Goal: Transaction & Acquisition: Download file/media

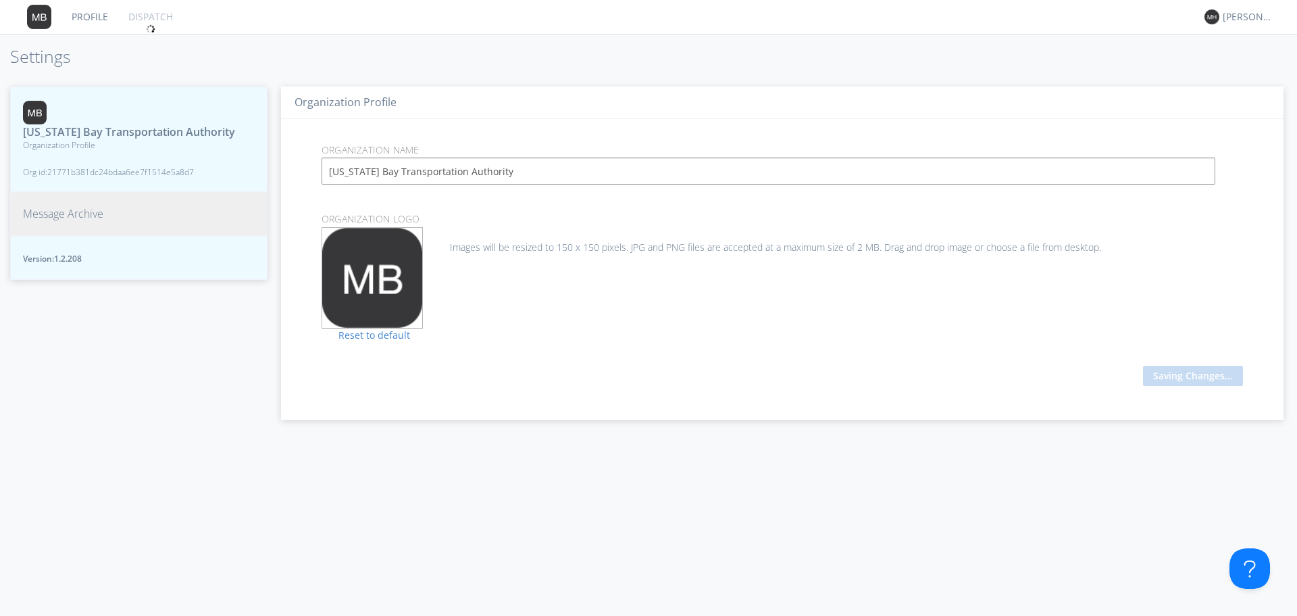
click at [63, 222] on span "Message Archive" at bounding box center [63, 214] width 80 height 16
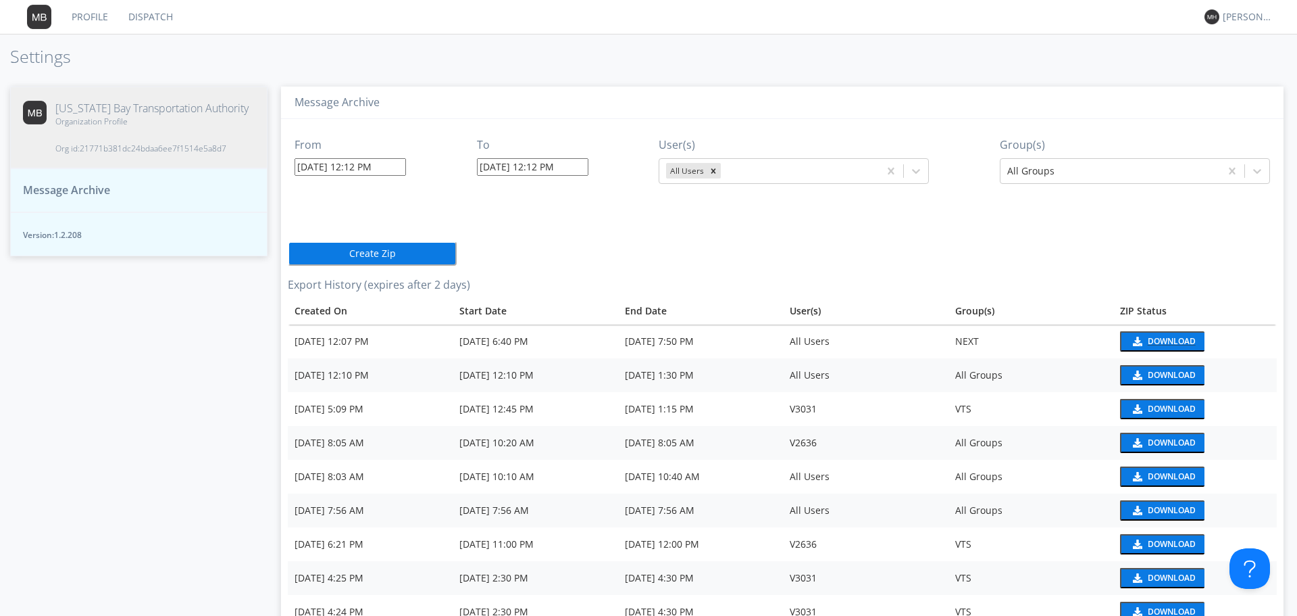
click at [1149, 340] on div "Download" at bounding box center [1172, 341] width 48 height 8
click at [391, 166] on input "[DATE] 12:12 PM" at bounding box center [350, 167] width 111 height 18
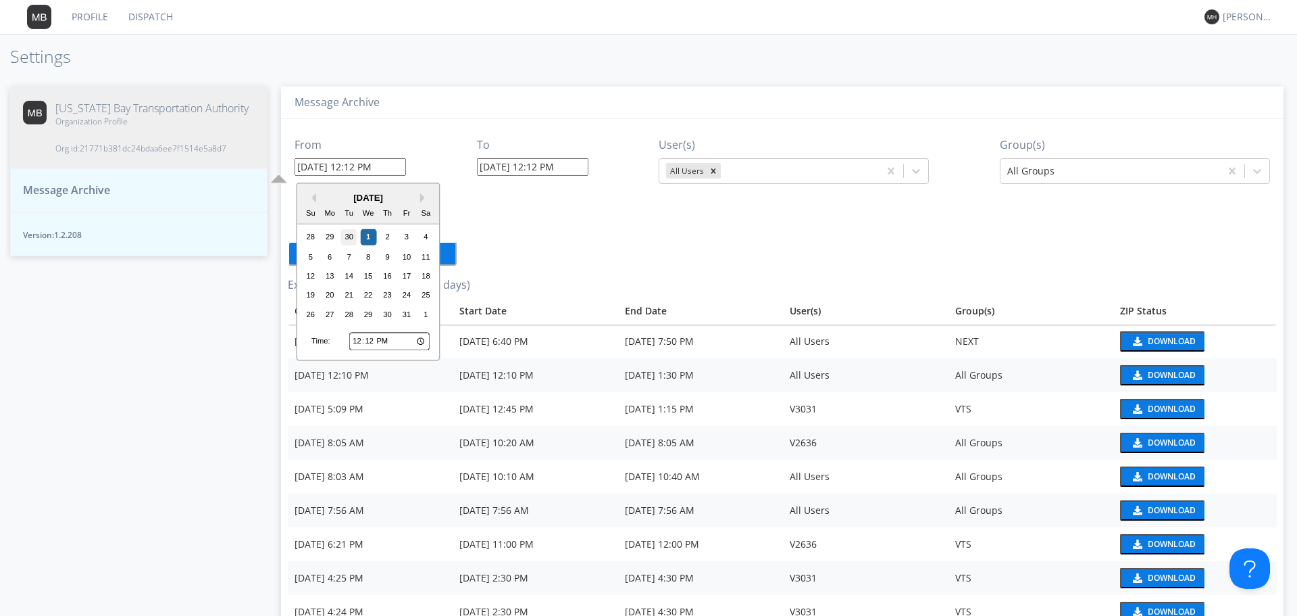
click at [351, 242] on div "30" at bounding box center [349, 237] width 16 height 16
type input "[DATE] 12:12 PM"
type input "[DATE] 12:13 PM"
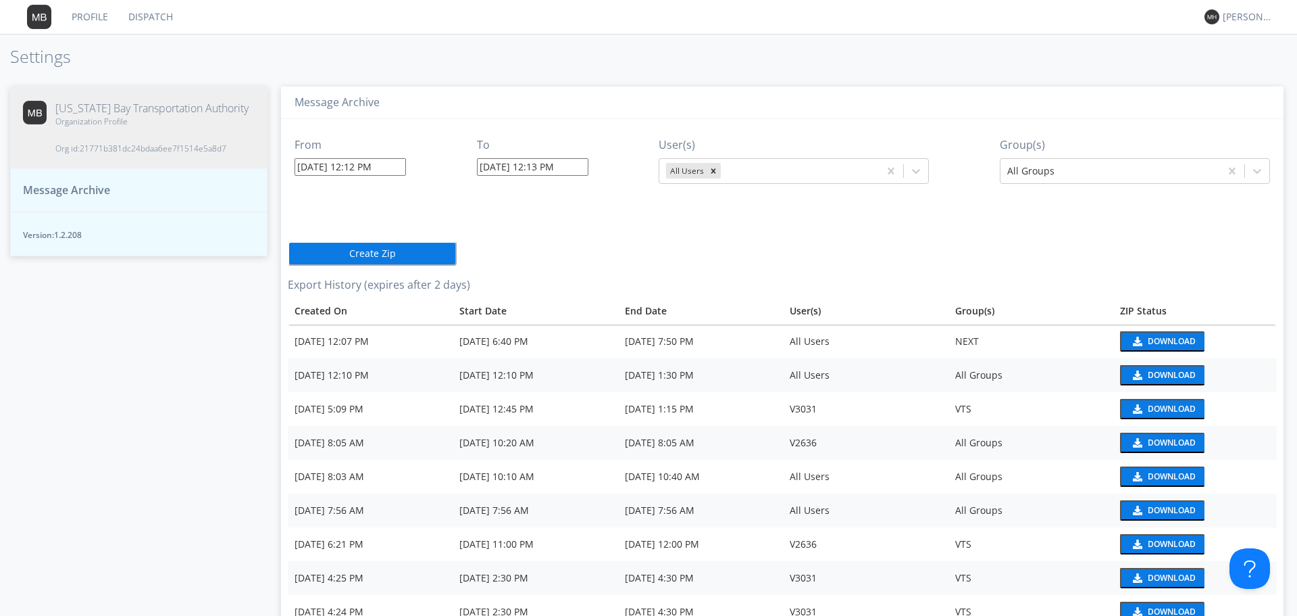
click at [352, 168] on input "[DATE] 12:12 PM" at bounding box center [350, 167] width 111 height 18
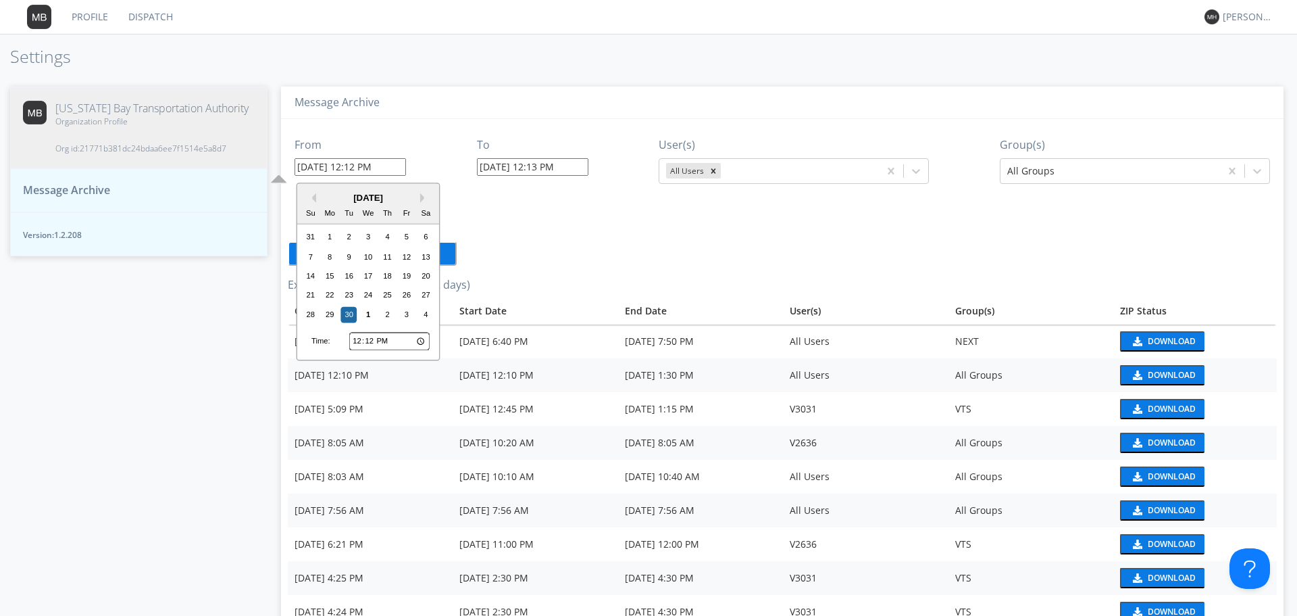
click at [357, 340] on input "12:12" at bounding box center [389, 341] width 80 height 18
type input "13:12"
type input "[DATE] 1:12 PM"
type input "14:12"
type input "[DATE] 2:12 PM"
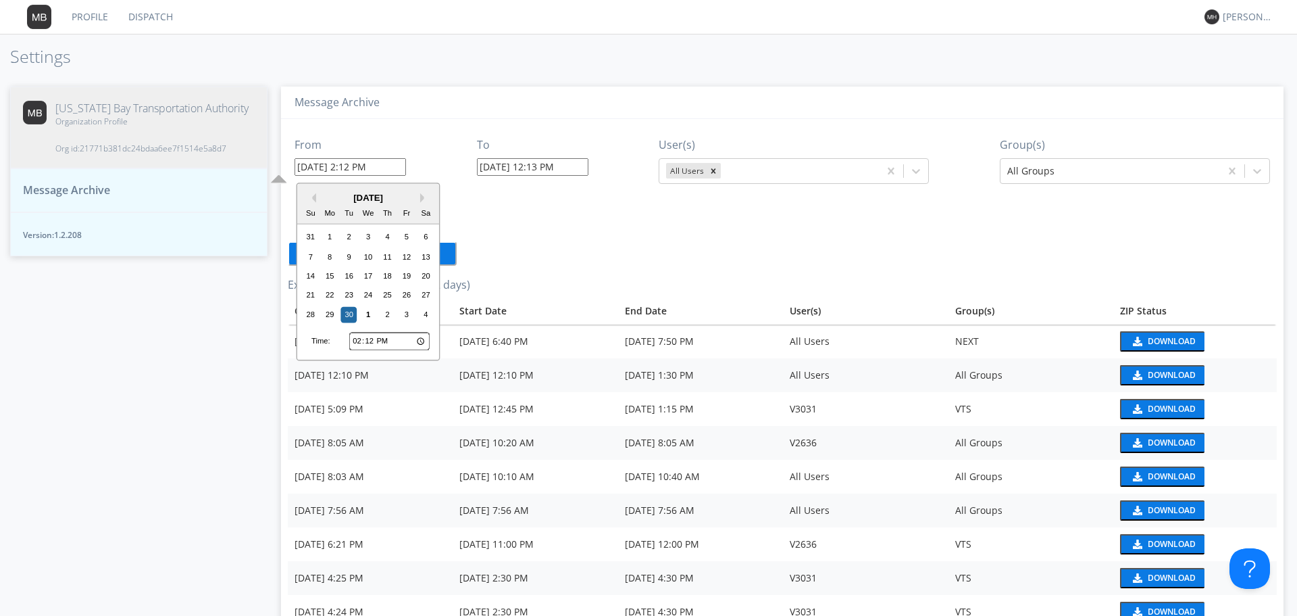
type input "15:12"
type input "[DATE] 3:12 PM"
type input "16:12"
type input "[DATE] 4:12 PM"
type input "17:12"
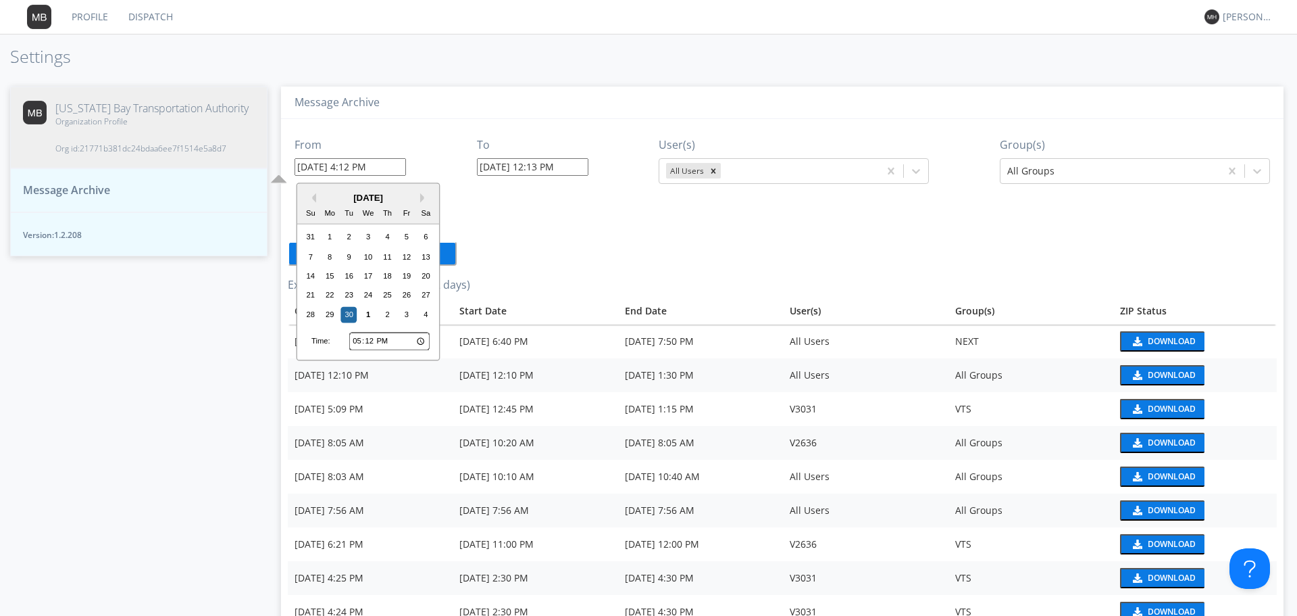
type input "[DATE] 5:12 PM"
type input "18:12"
type input "[DATE] 6:12 PM"
type input "18:13"
type input "[DATE] 6:13 PM"
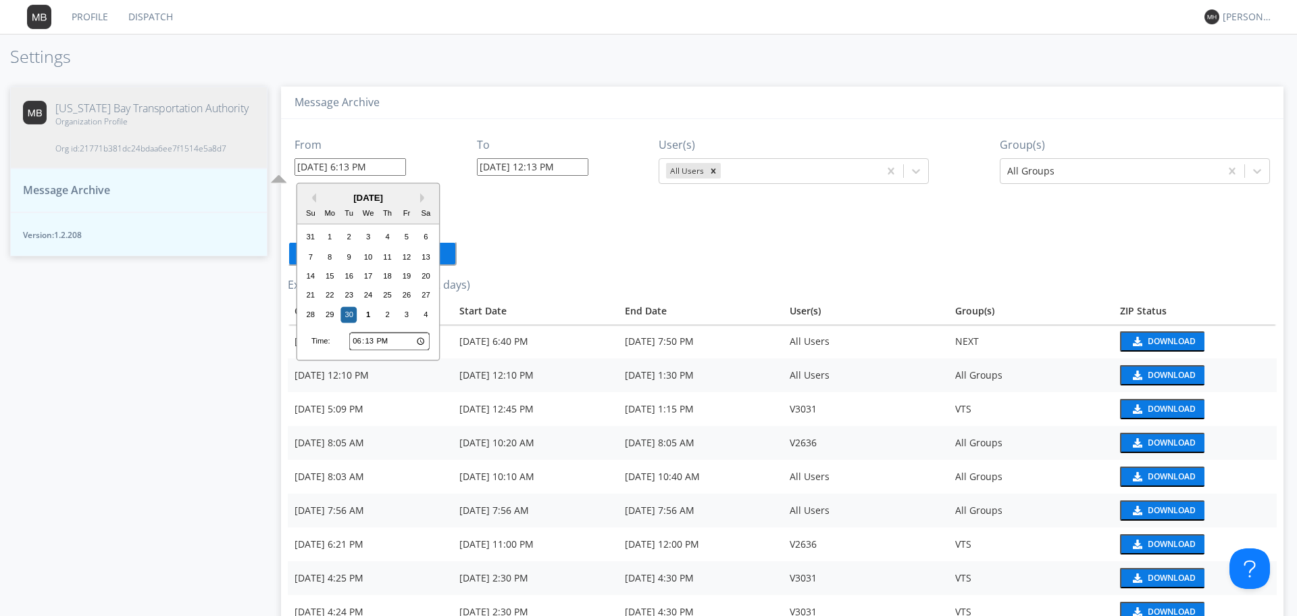
type input "18:14"
type input "[DATE] 6:14 PM"
type input "18:15"
type input "[DATE] 6:15 PM"
type input "18:16"
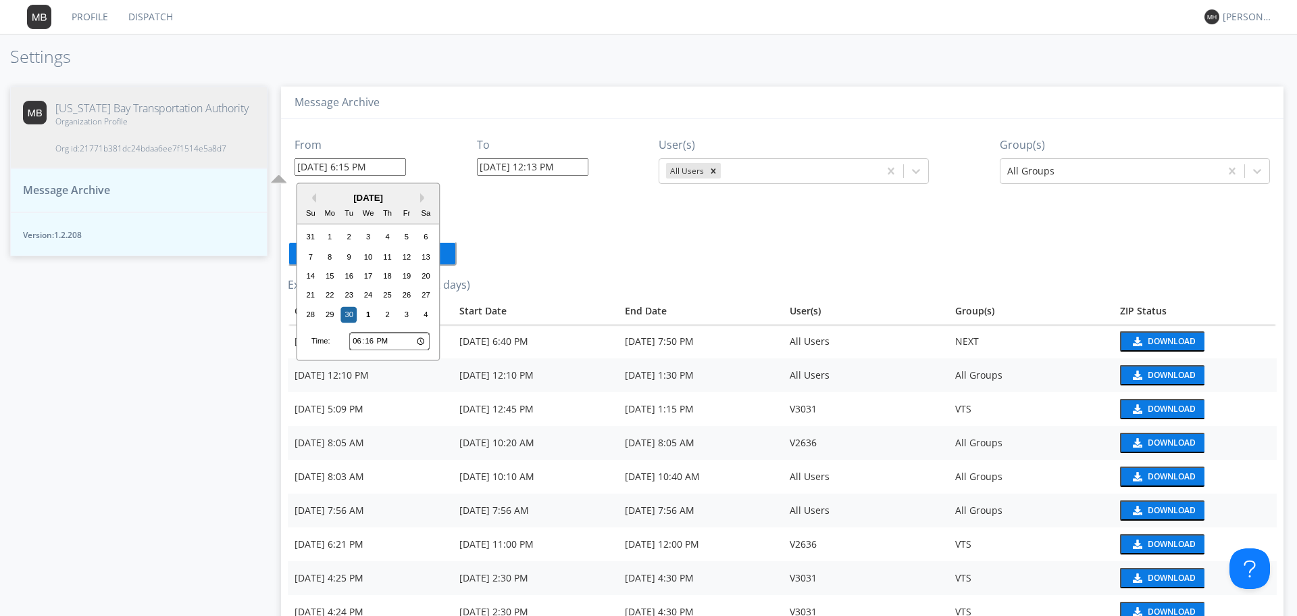
type input "[DATE] 6:16 PM"
type input "18:17"
type input "[DATE] 6:17 PM"
type input "18:18"
type input "[DATE] 6:18 PM"
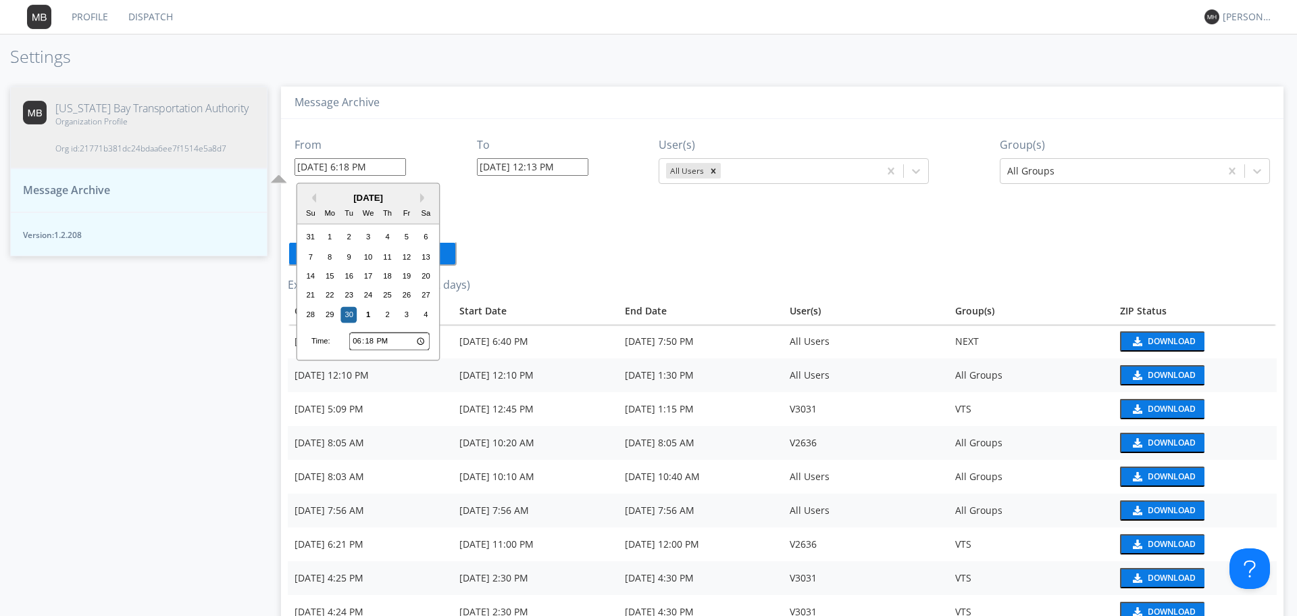
type input "18:19"
type input "[DATE] 6:19 PM"
type input "18:20"
type input "[DATE] 6:20 PM"
type input "18:21"
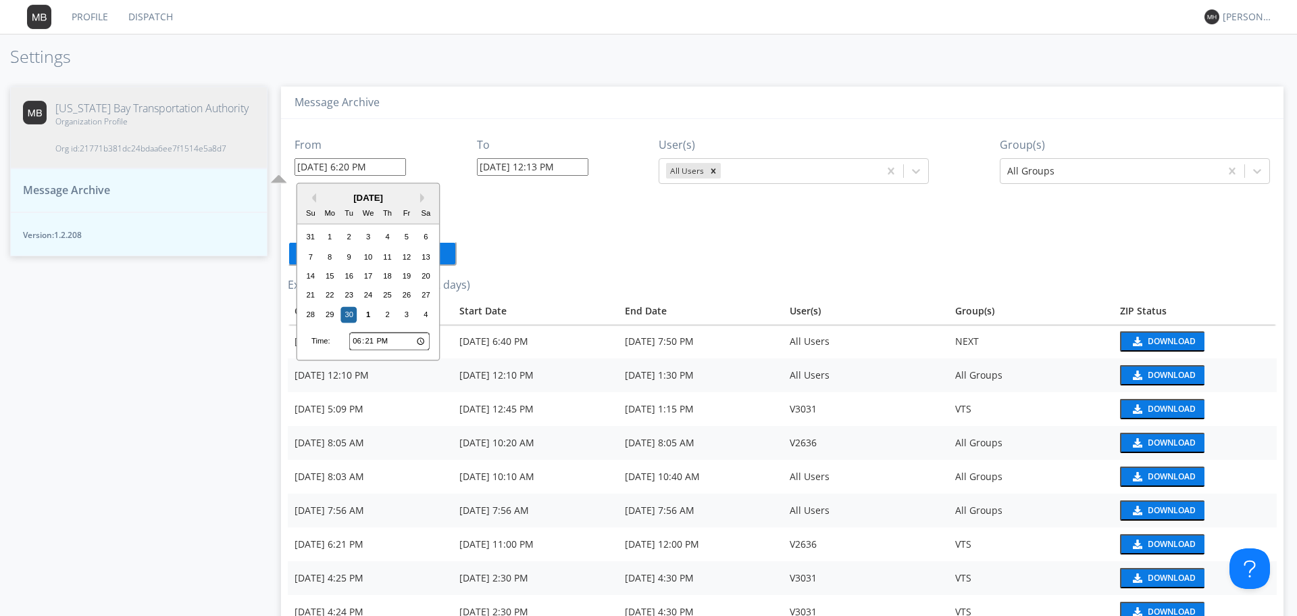
type input "[DATE] 6:21 PM"
type input "18:22"
type input "[DATE] 6:22 PM"
type input "18:23"
type input "[DATE] 6:23 PM"
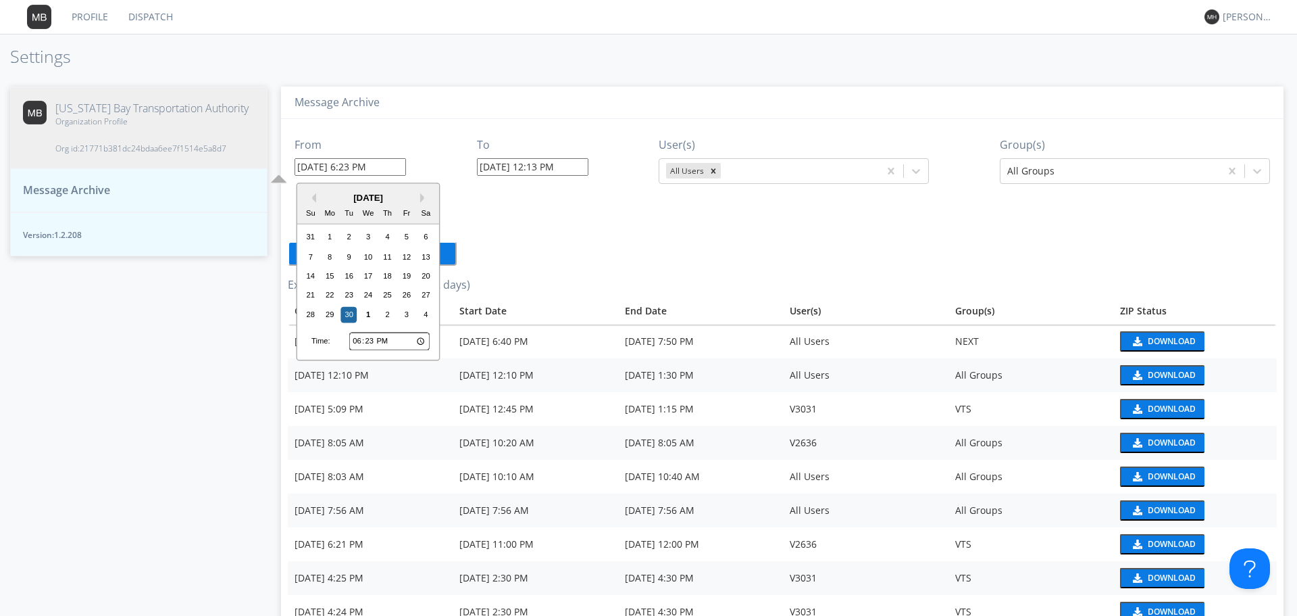
type input "18:24"
type input "[DATE] 6:24 PM"
type input "18:25"
type input "[DATE] 6:25 PM"
type input "18:26"
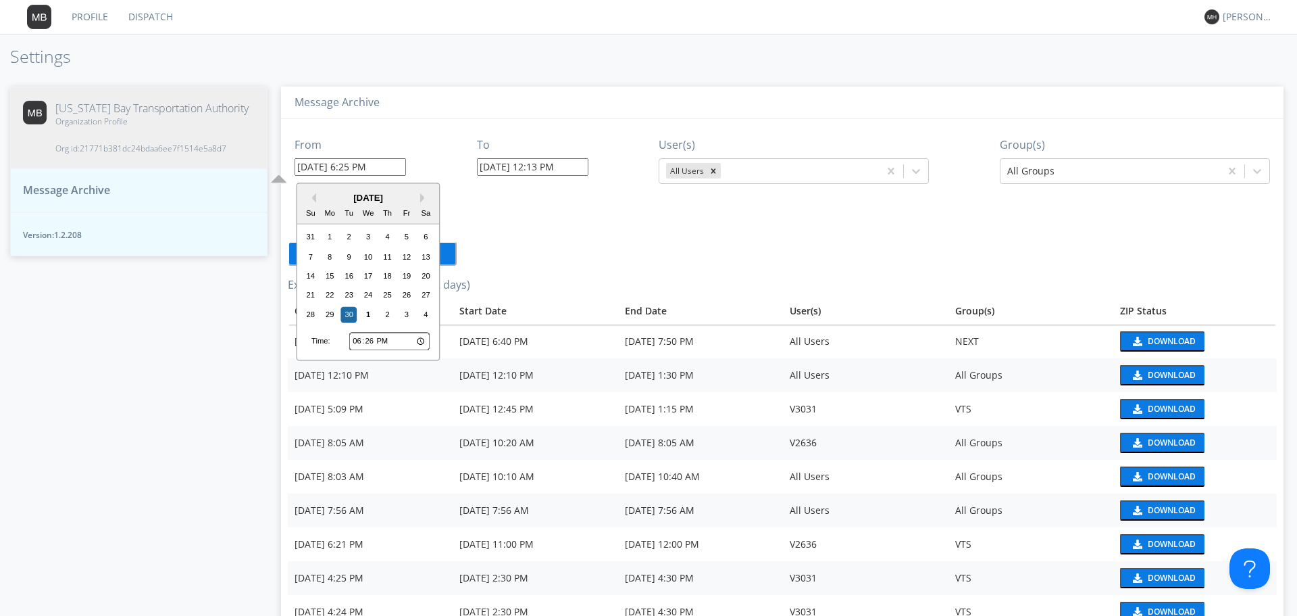
type input "[DATE] 6:26 PM"
type input "18:27"
type input "[DATE] 6:27 PM"
type input "18:28"
type input "[DATE] 6:28 PM"
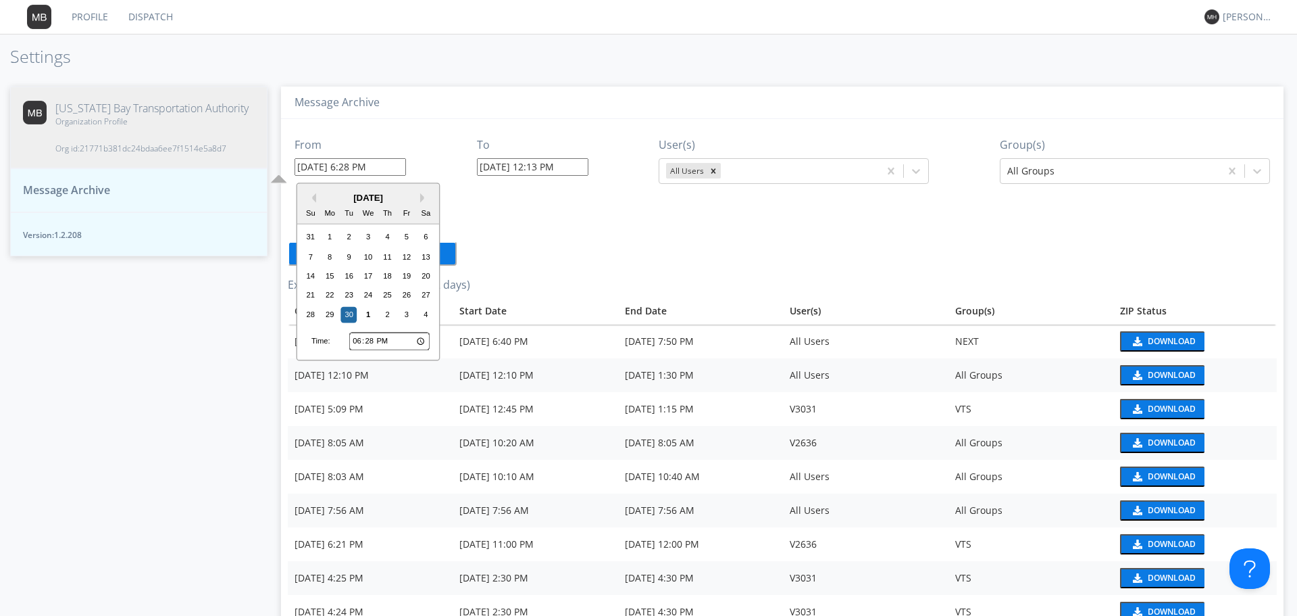
type input "18:29"
type input "[DATE] 6:29 PM"
type input "18:30"
type input "[DATE] 6:30 PM"
type input "18:31"
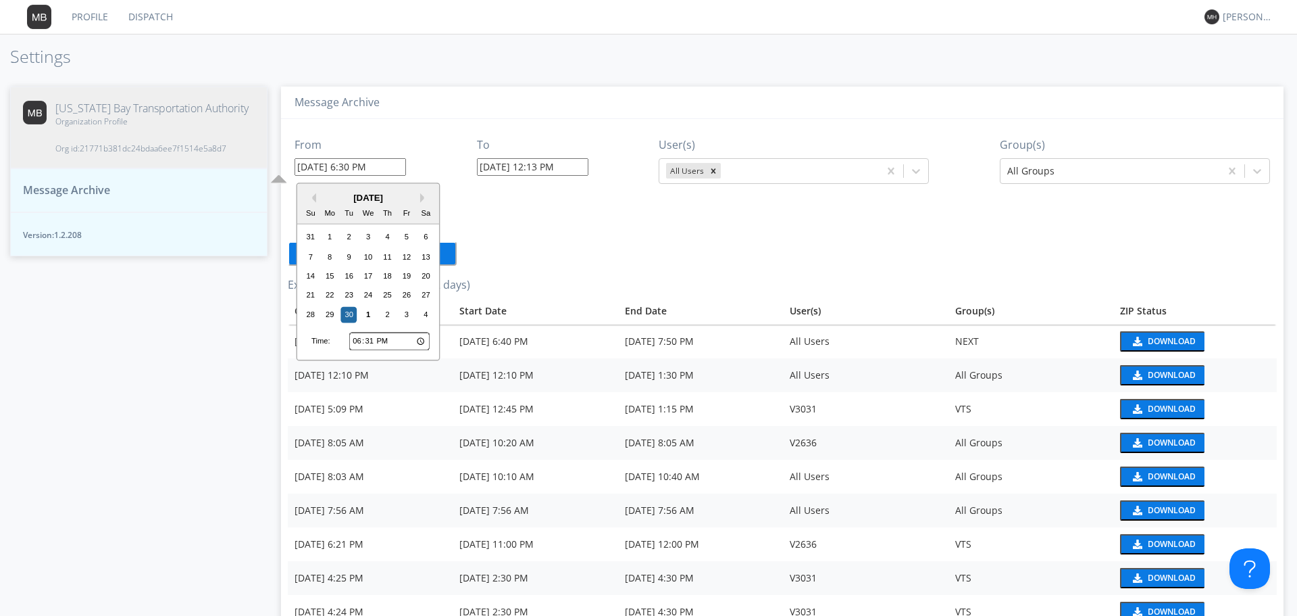
type input "[DATE] 6:31 PM"
type input "18:32"
type input "[DATE] 6:32 PM"
type input "18:33"
type input "[DATE] 6:33 PM"
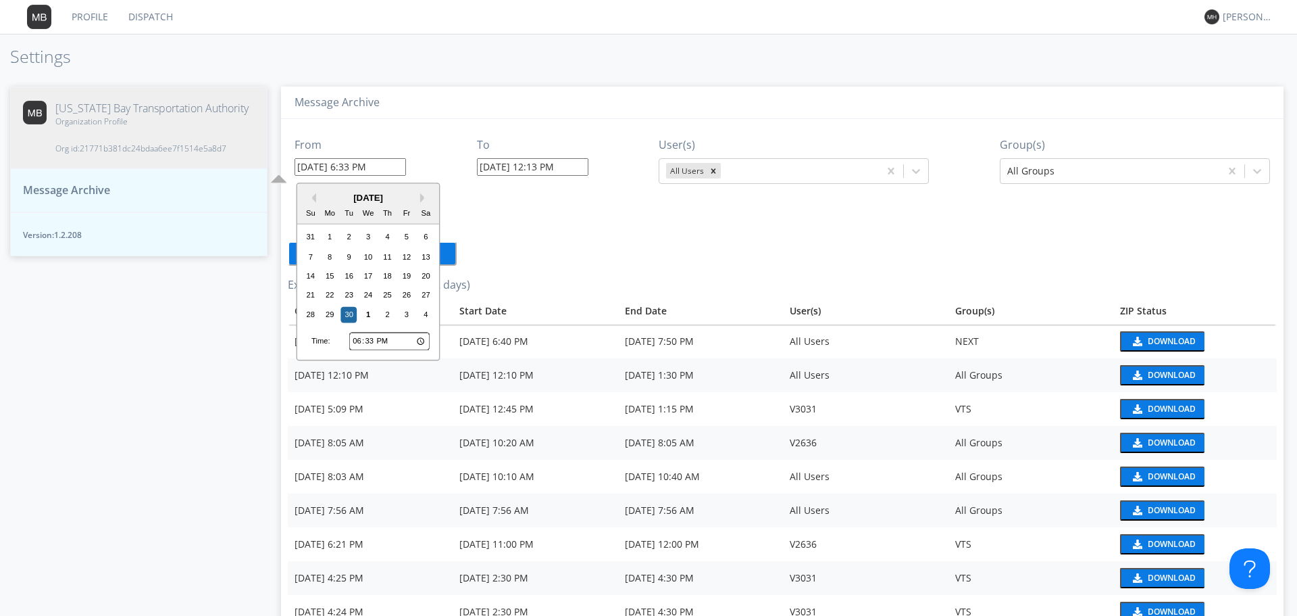
type input "18:34"
type input "[DATE] 6:34 PM"
type input "18:35"
type input "[DATE] 6:35 PM"
type input "18:36"
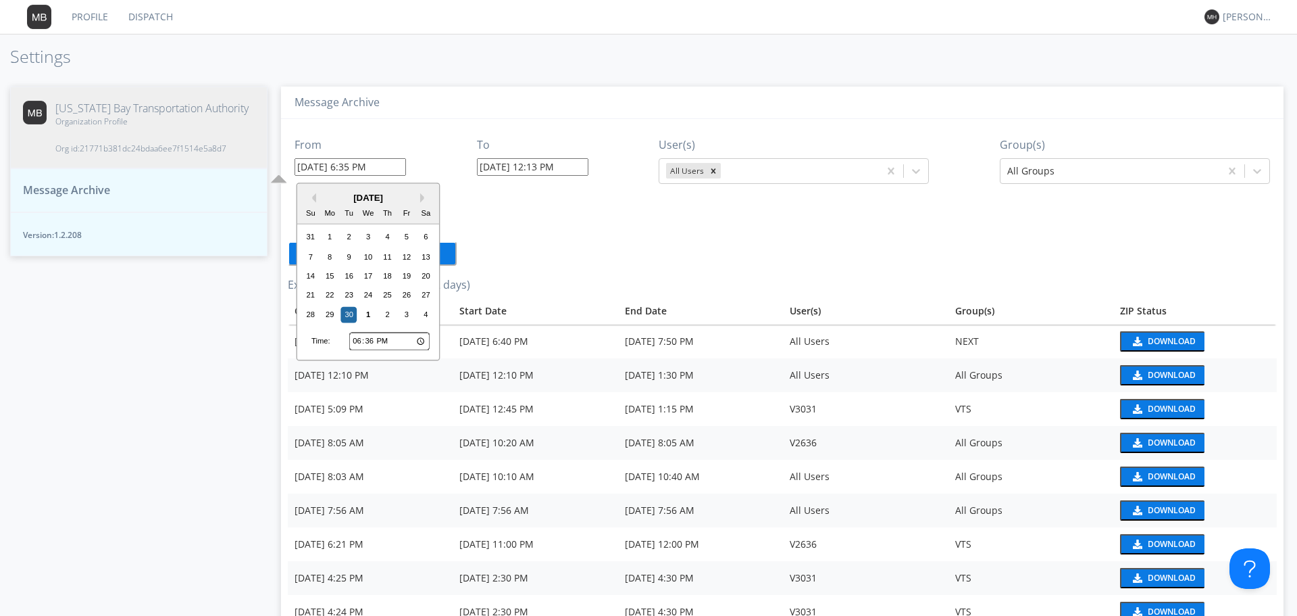
type input "[DATE] 6:36 PM"
type input "18:37"
type input "[DATE] 6:37 PM"
type input "18:38"
type input "[DATE] 6:38 PM"
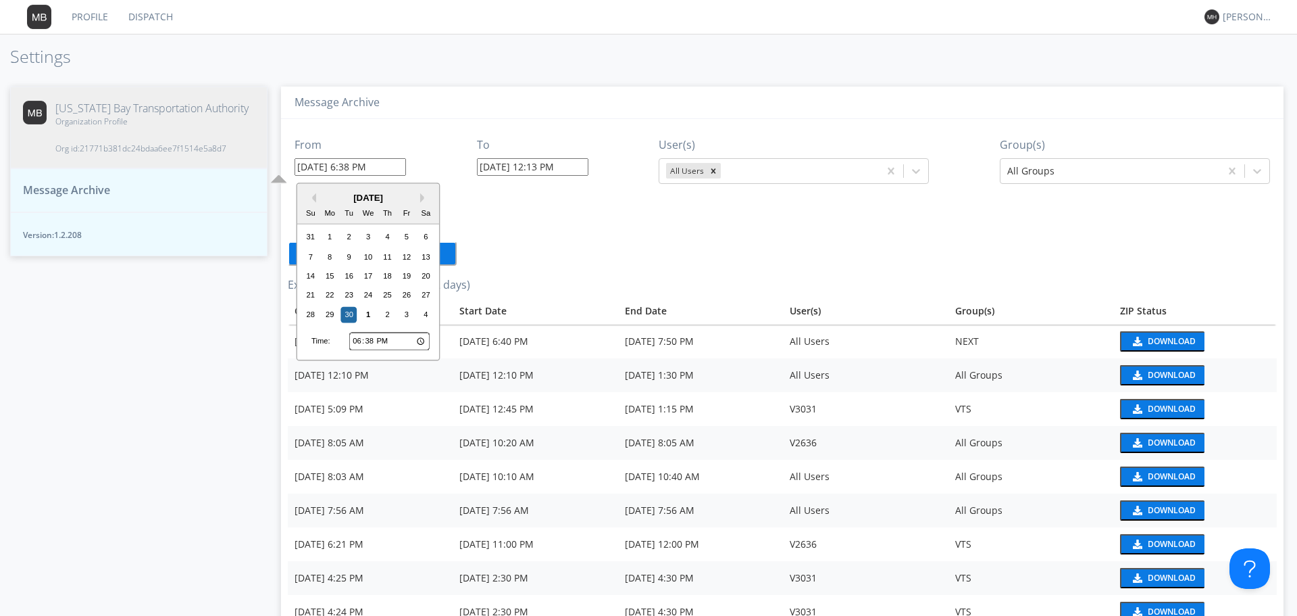
type input "18:39"
type input "[DATE] 6:39 PM"
type input "18:40"
type input "[DATE] 6:40 PM"
type input "06:40"
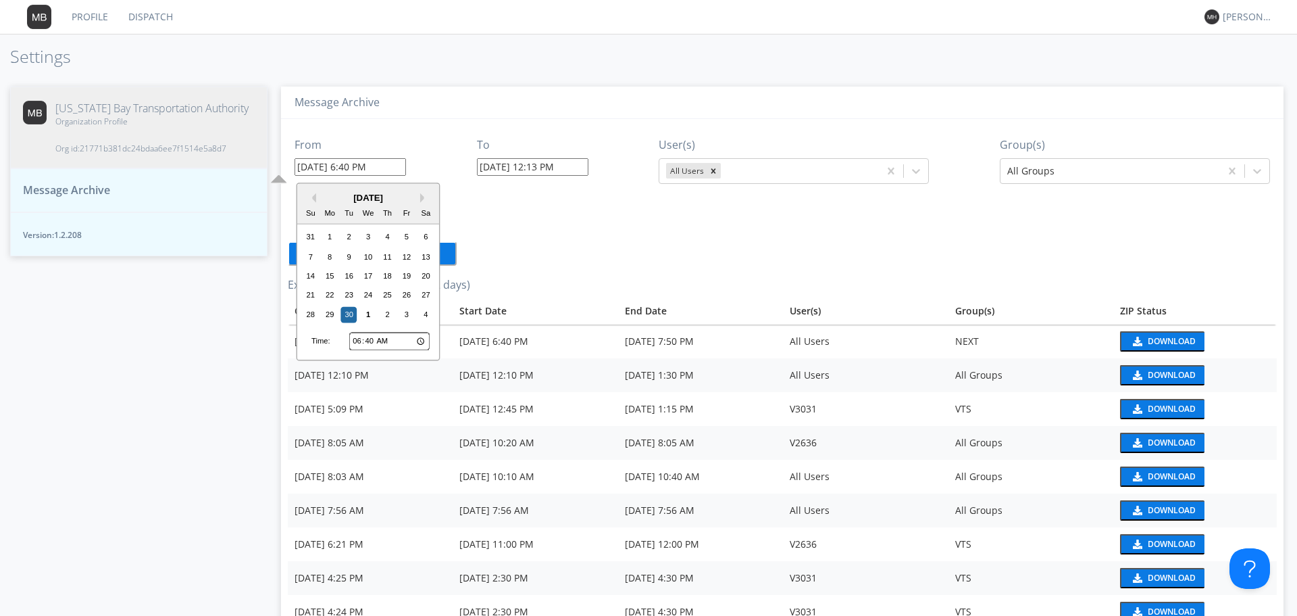
type input "[DATE] 6:40 AM"
click at [527, 264] on div "From [DATE] 6:40 AM Previous Month Next Month [DATE] Su Mo Tu We Th Fr Sa 31 1 …" at bounding box center [782, 441] width 989 height 645
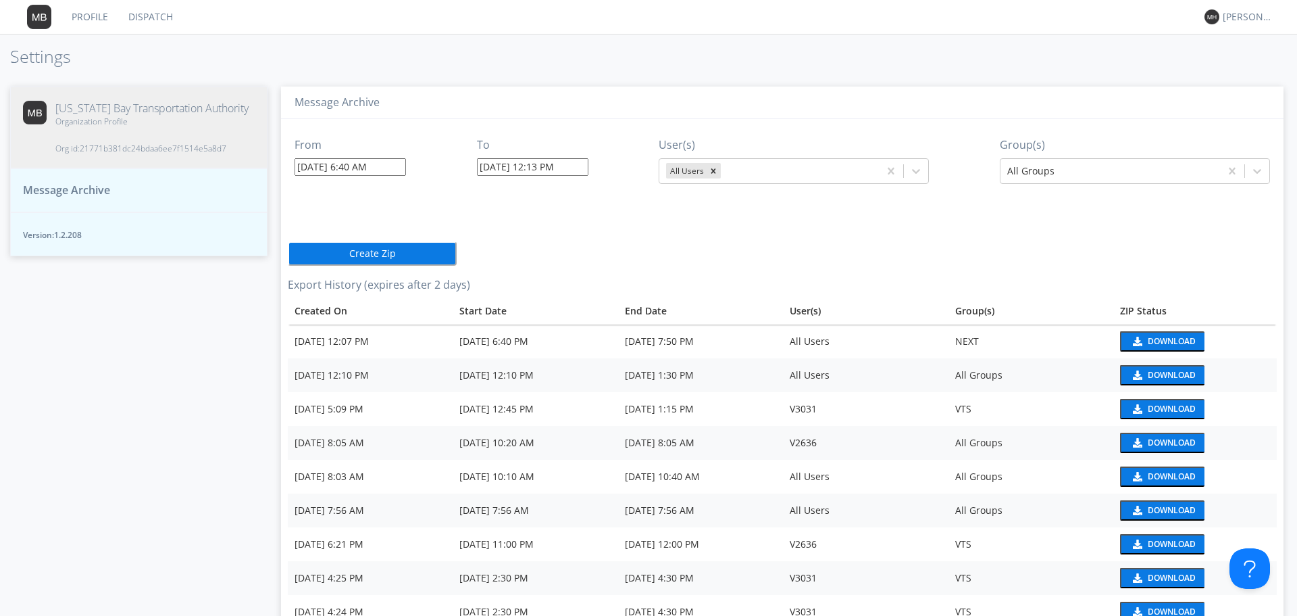
click at [531, 168] on input "[DATE] 12:13 PM" at bounding box center [532, 167] width 111 height 18
click at [535, 234] on div "30" at bounding box center [531, 237] width 16 height 16
type input "[DATE] 12:13 PM"
click at [541, 165] on input "[DATE] 12:13 PM" at bounding box center [532, 167] width 111 height 18
click at [540, 339] on input "12:13" at bounding box center [571, 341] width 80 height 18
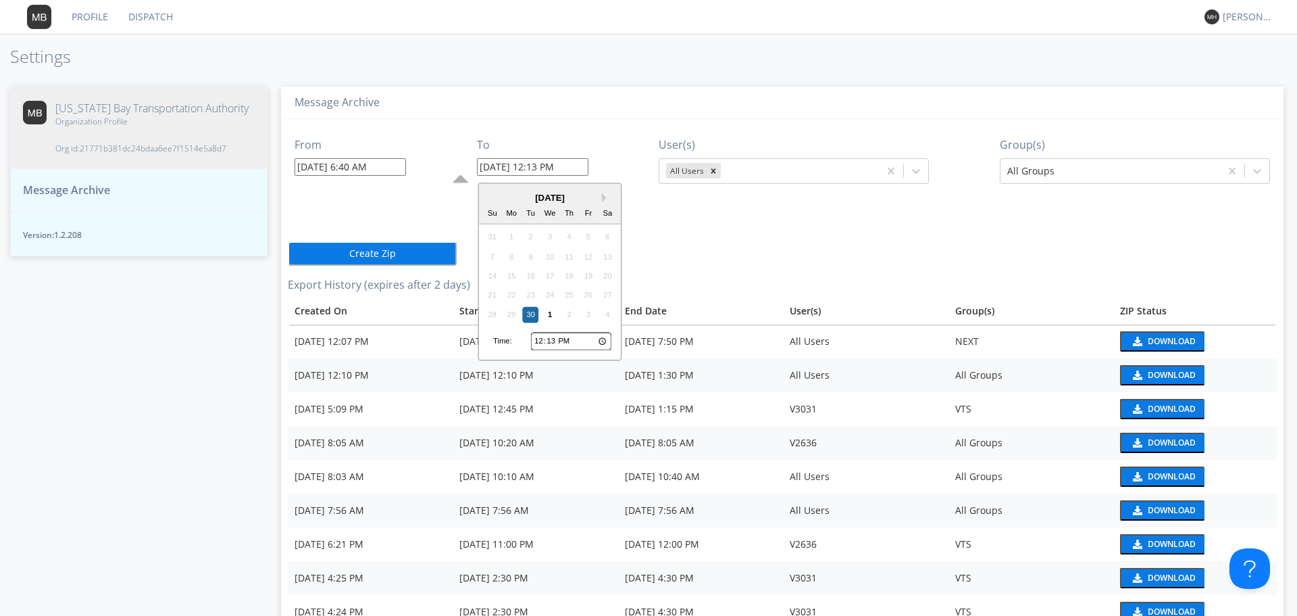
type input "11:13"
type input "[DATE] 11:13 AM"
type input "10:13"
type input "[DATE] 10:13 AM"
type input "09:13"
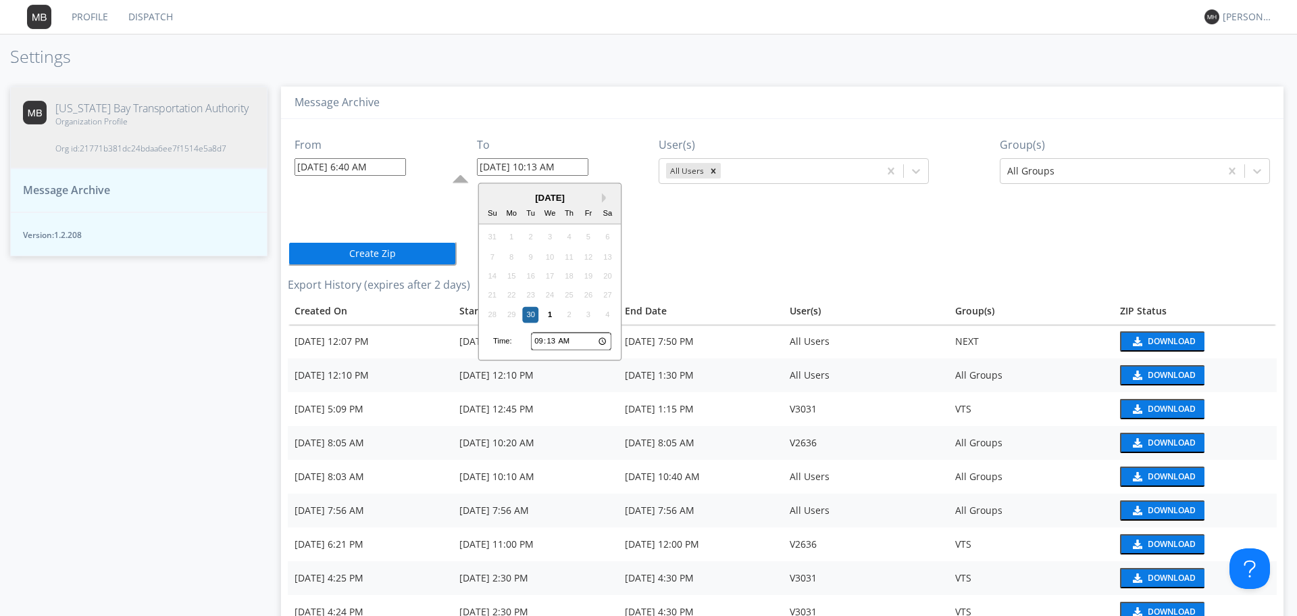
type input "[DATE] 9:13 AM"
type input "08:13"
type input "[DATE] 8:13 AM"
type input "07:13"
type input "[DATE] 7:13 AM"
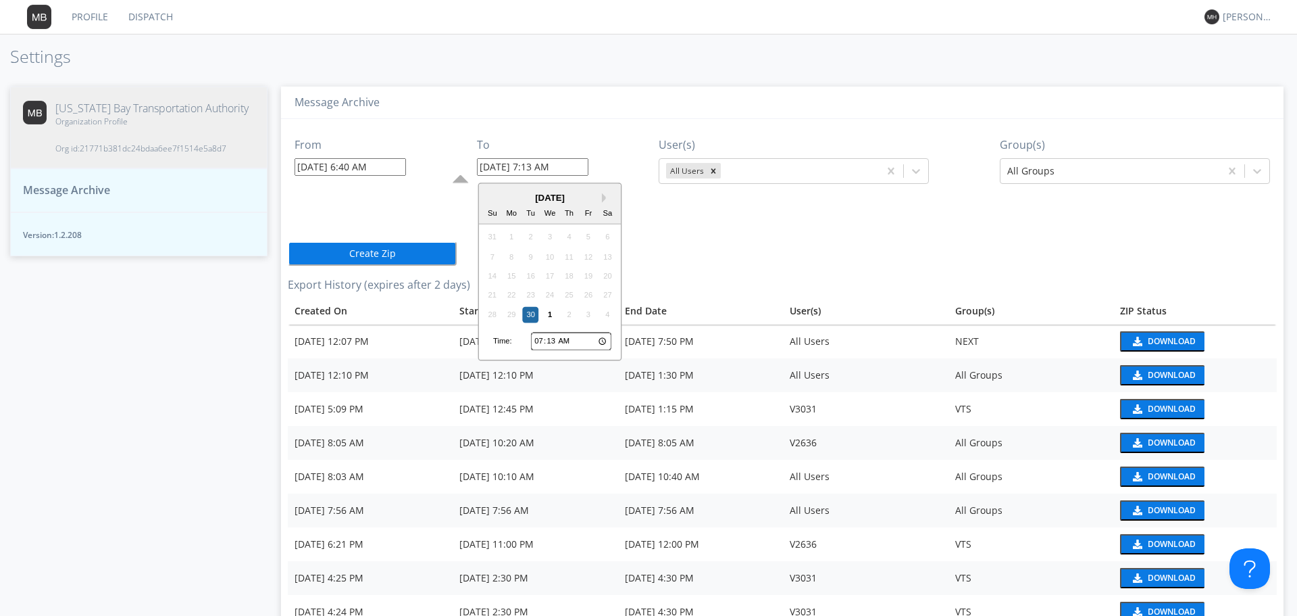
type input "07:14"
type input "[DATE] 7:14 AM"
type input "07:15"
type input "[DATE] 7:15 AM"
type input "07:16"
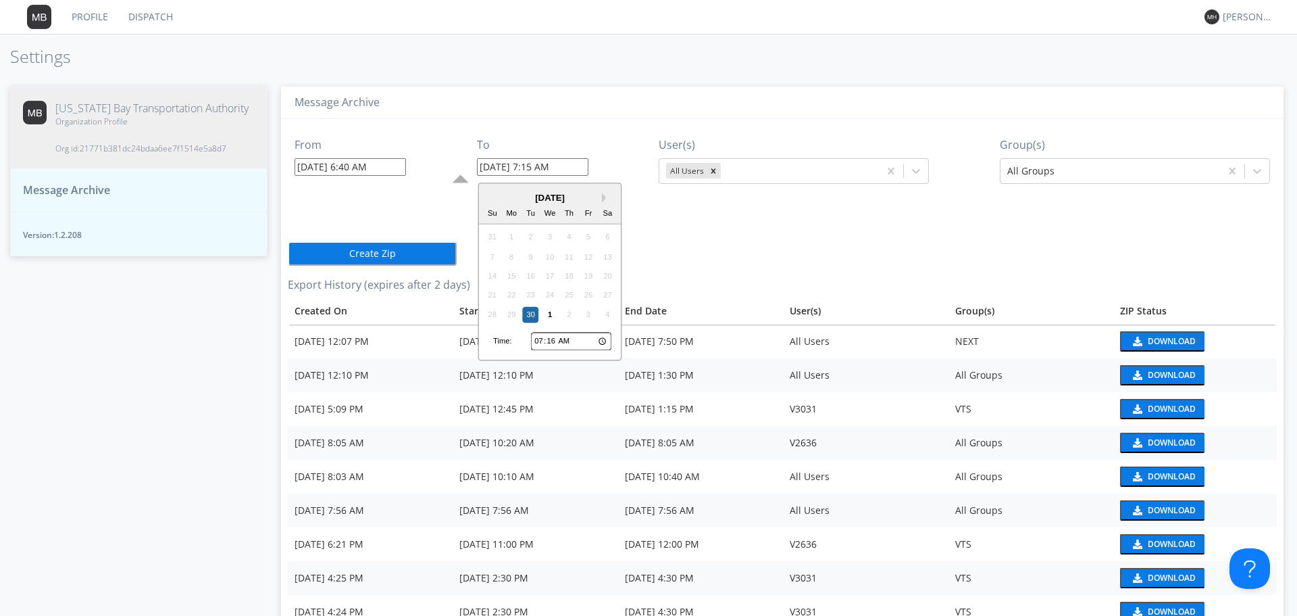
type input "[DATE] 7:16 AM"
type input "07:17"
type input "[DATE] 7:17 AM"
type input "07:18"
type input "[DATE] 7:18 AM"
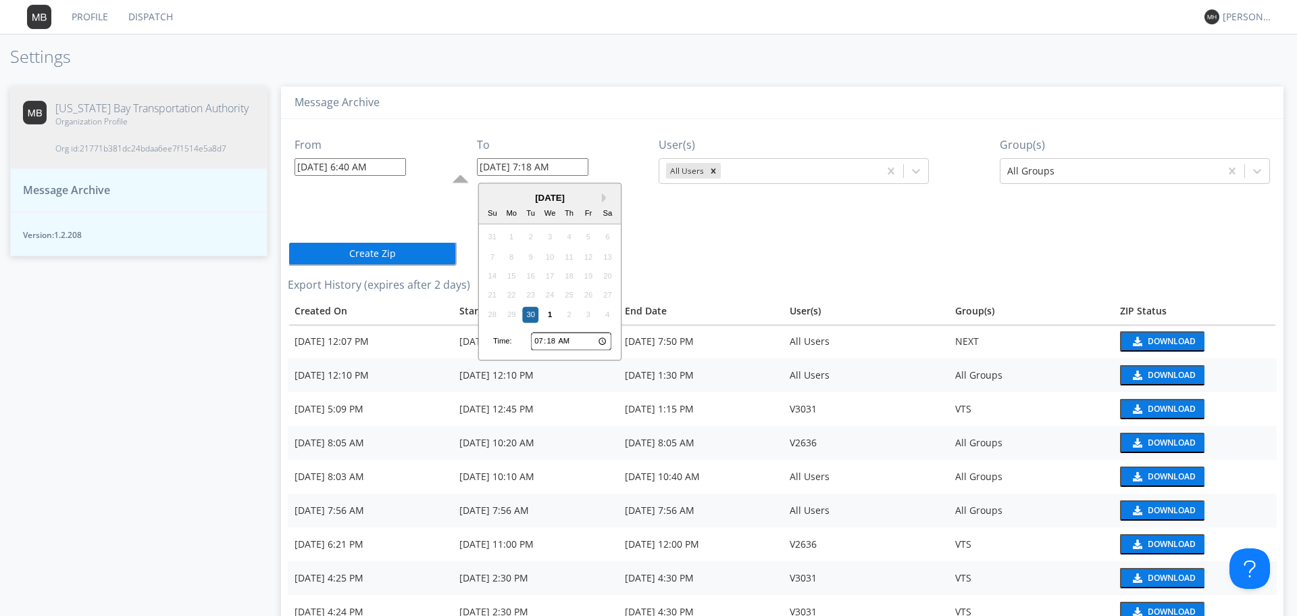
type input "07:19"
type input "[DATE] 7:19 AM"
type input "07:20"
type input "[DATE] 7:20 AM"
type input "07:21"
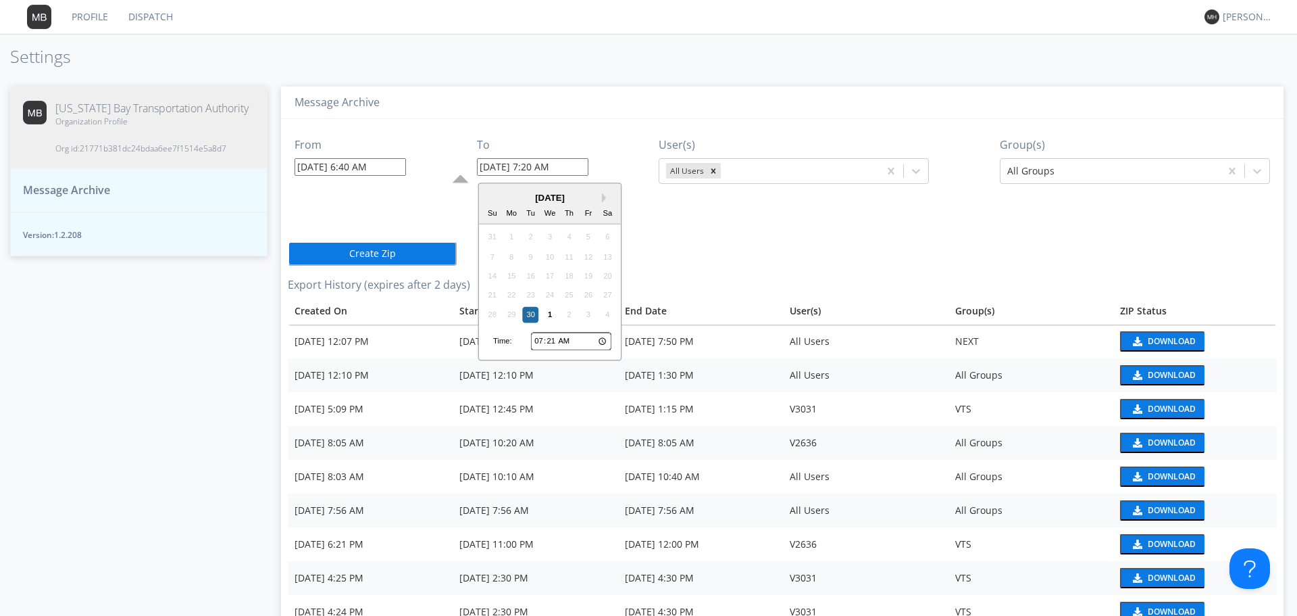
type input "[DATE] 7:21 AM"
type input "07:22"
type input "[DATE] 7:22 AM"
type input "07:23"
type input "[DATE] 7:23 AM"
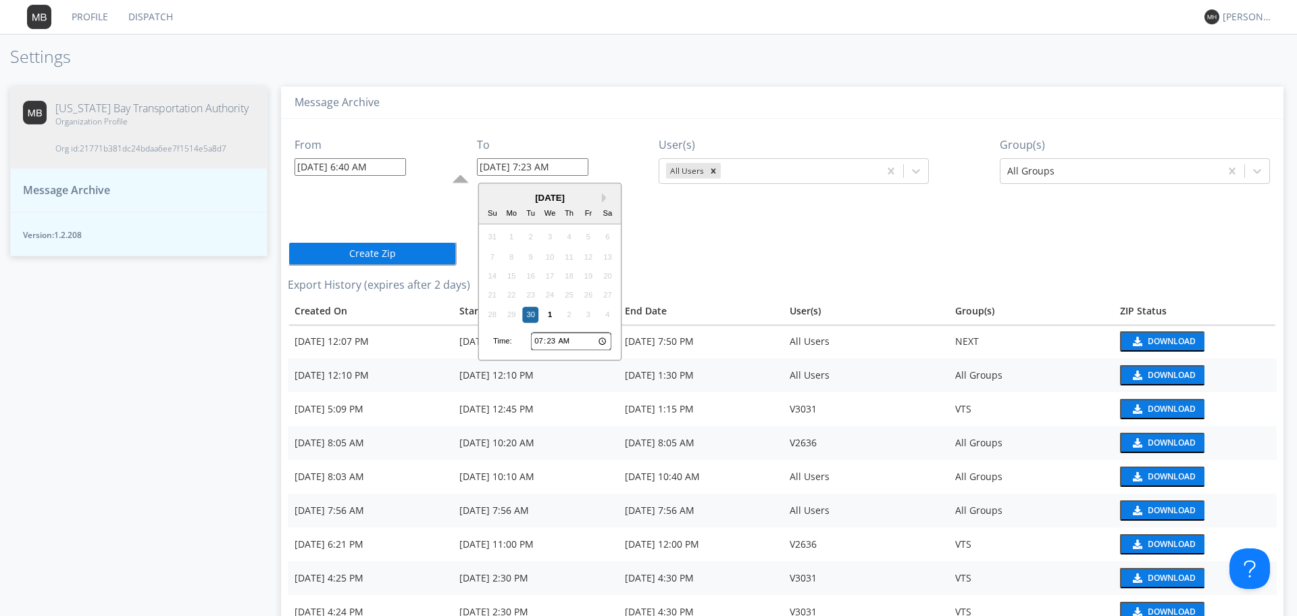
type input "07:24"
type input "[DATE] 7:24 AM"
type input "07:25"
type input "[DATE] 7:25 AM"
type input "07:26"
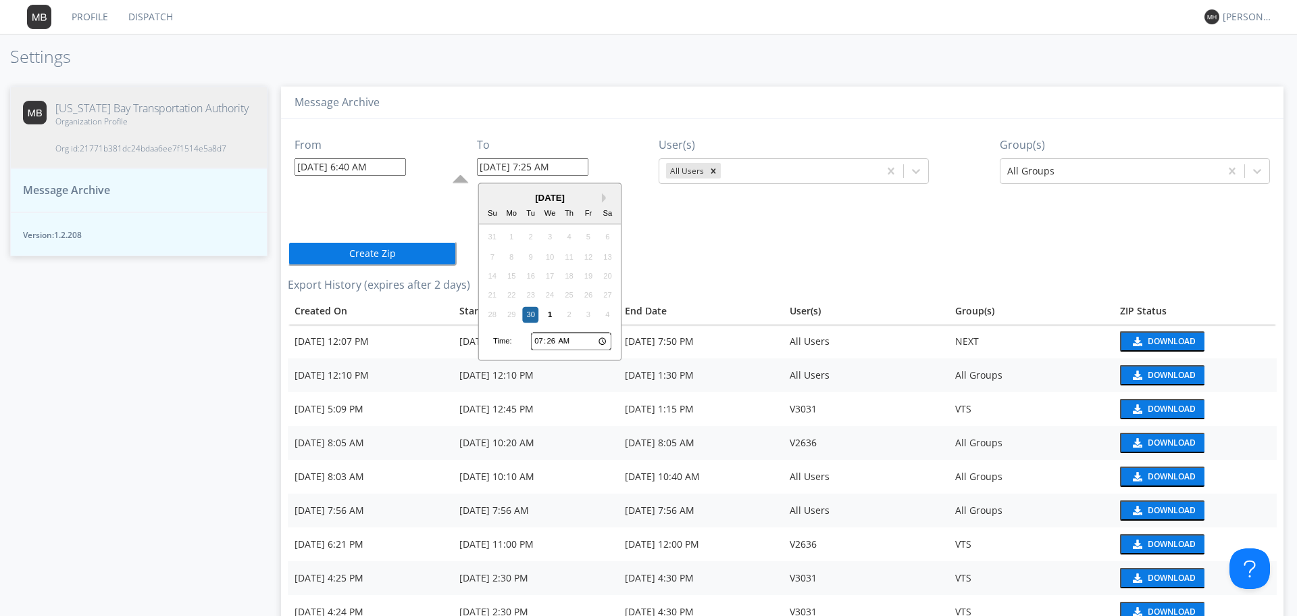
type input "[DATE] 7:26 AM"
type input "07:27"
type input "[DATE] 7:27 AM"
type input "07:28"
type input "[DATE] 7:28 AM"
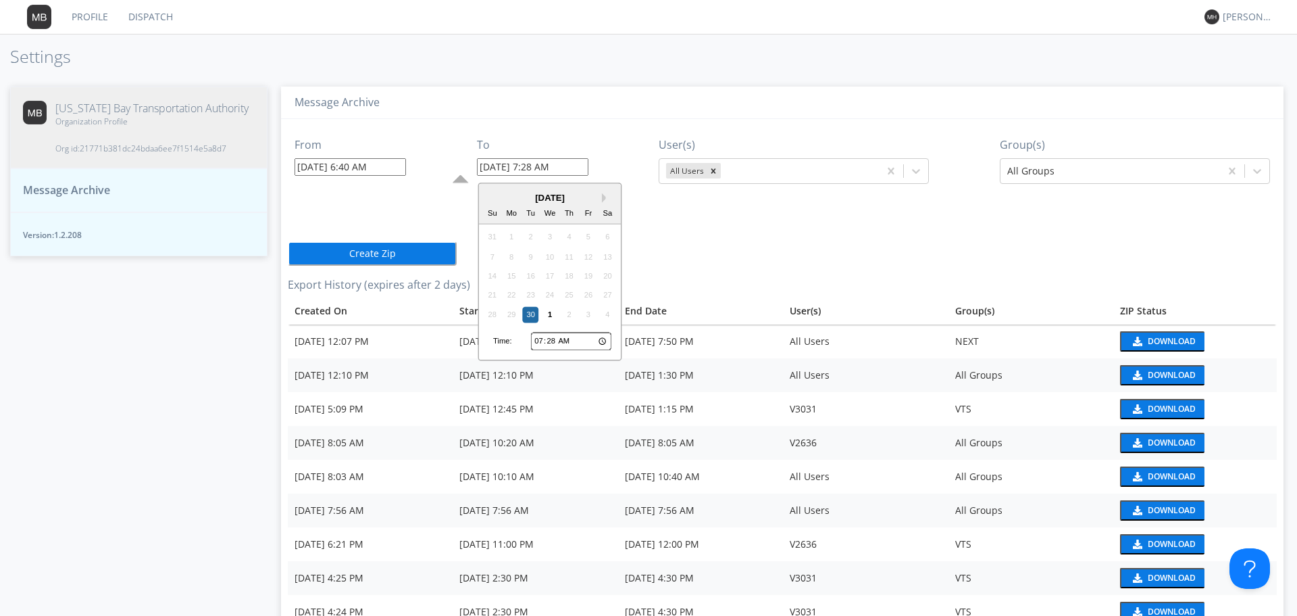
type input "07:29"
type input "[DATE] 7:29 AM"
type input "07:30"
type input "[DATE] 7:30 AM"
type input "07:31"
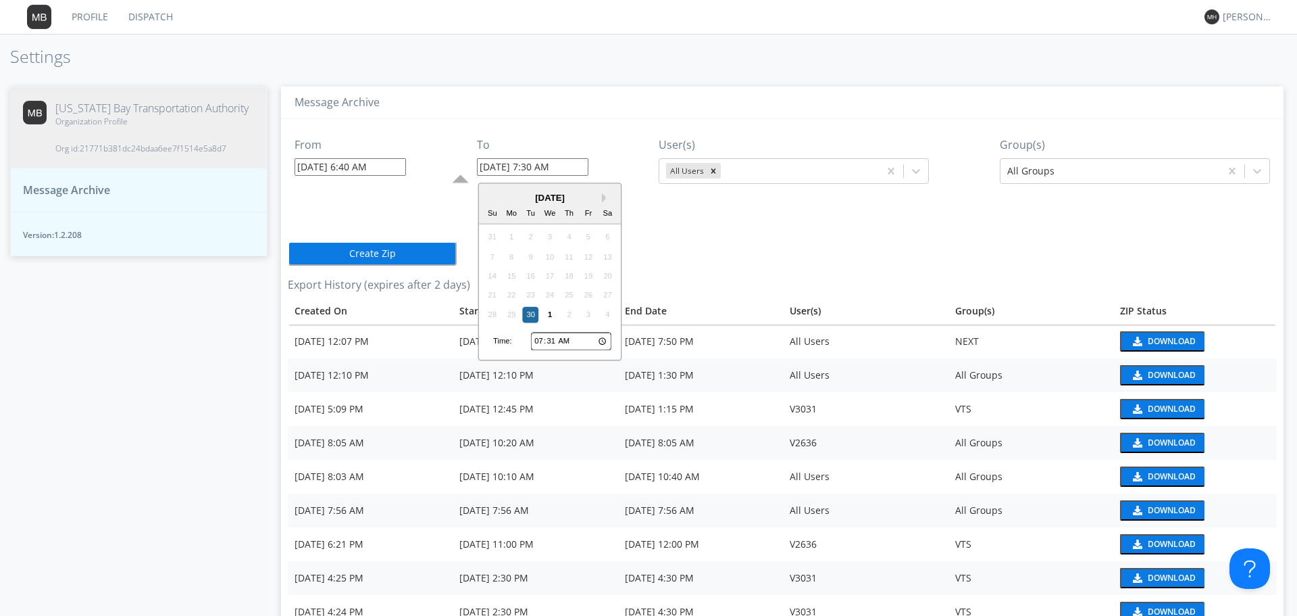
type input "[DATE] 7:31 AM"
type input "07:32"
type input "[DATE] 7:32 AM"
type input "07:33"
type input "[DATE] 7:33 AM"
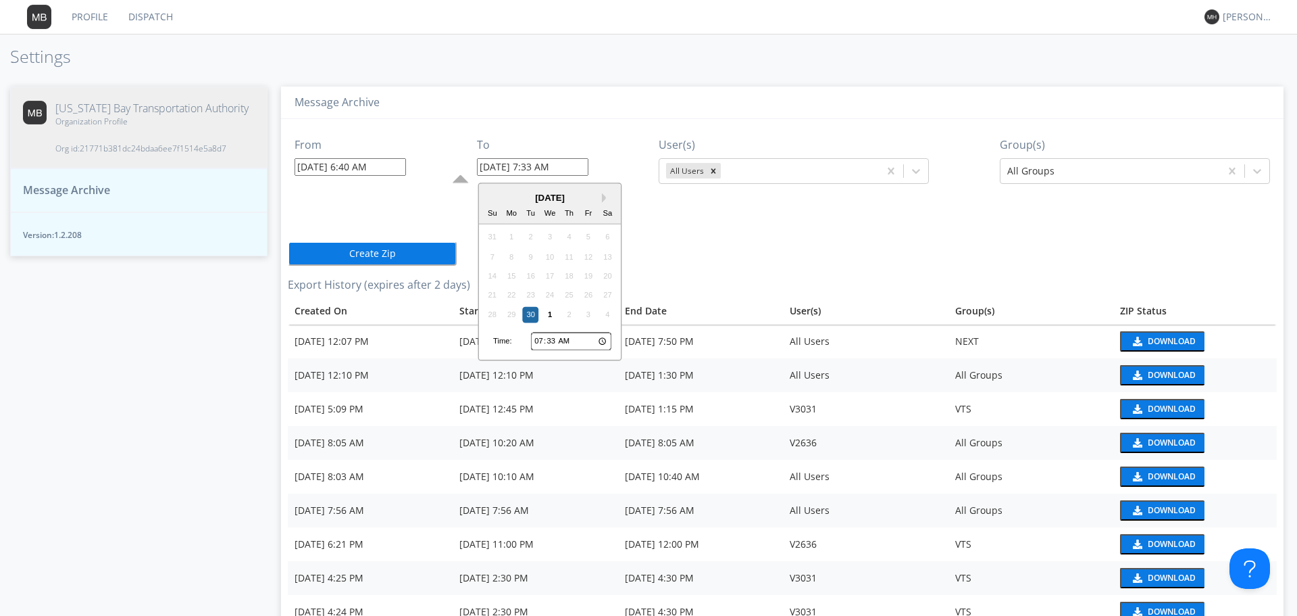
type input "07:34"
type input "[DATE] 7:34 AM"
type input "07:35"
type input "[DATE] 7:35 AM"
type input "07:36"
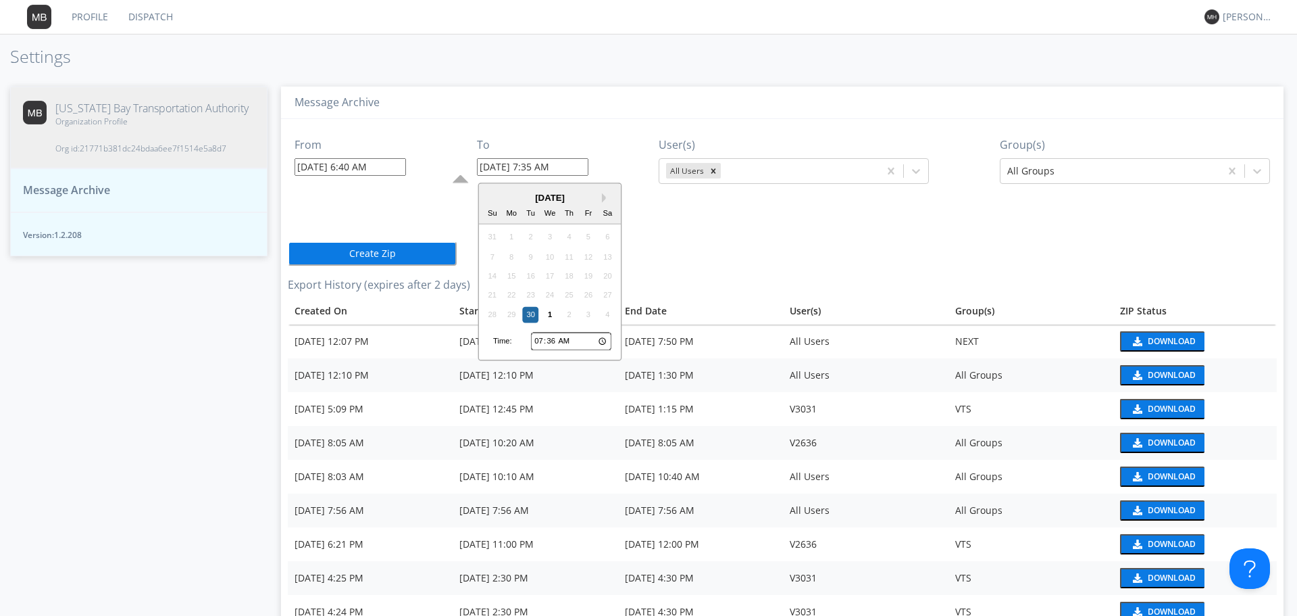
type input "[DATE] 7:36 AM"
type input "07:37"
type input "[DATE] 7:37 AM"
type input "07:38"
type input "[DATE] 7:38 AM"
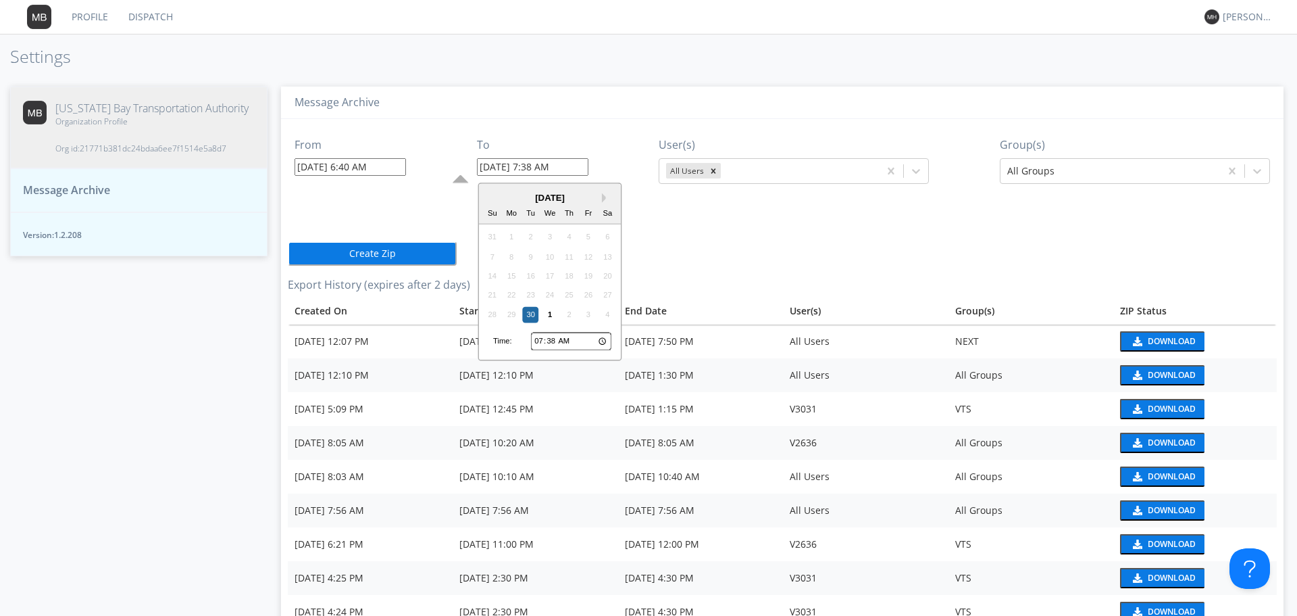
type input "07:39"
type input "[DATE] 7:39 AM"
type input "07:40"
type input "[DATE] 7:40 AM"
type input "07:41"
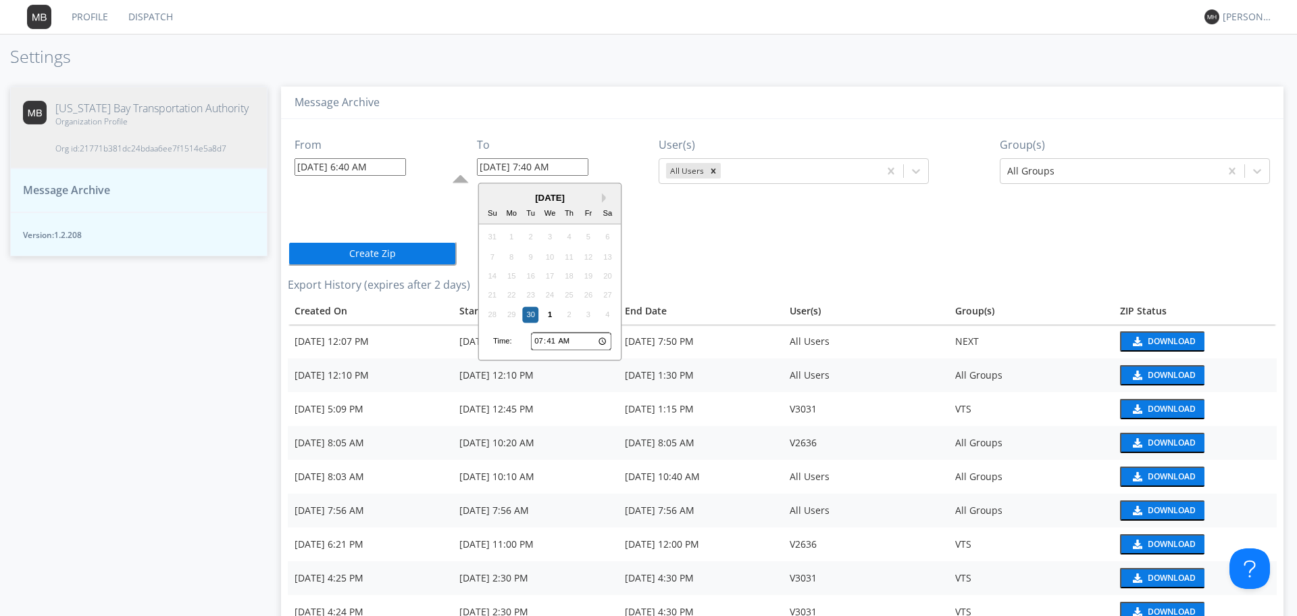
type input "[DATE] 7:41 AM"
type input "07:42"
type input "[DATE] 7:42 AM"
type input "07:43"
type input "[DATE] 7:43 AM"
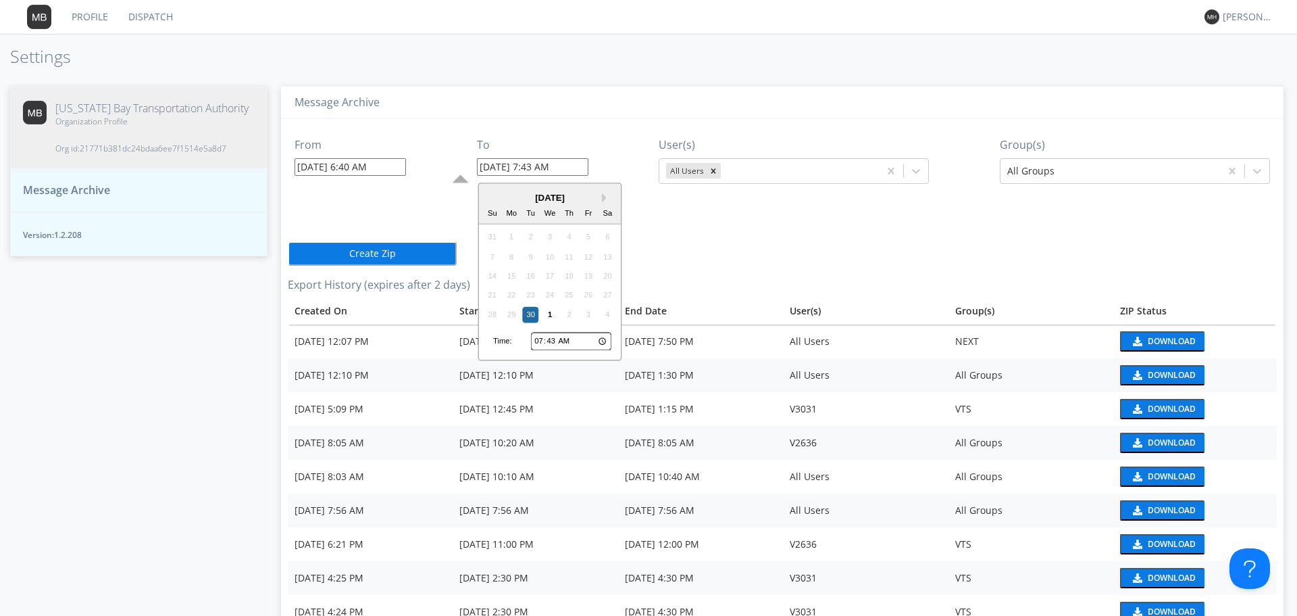
type input "07:44"
type input "[DATE] 7:44 AM"
type input "07:45"
type input "[DATE] 7:45 AM"
type input "07:46"
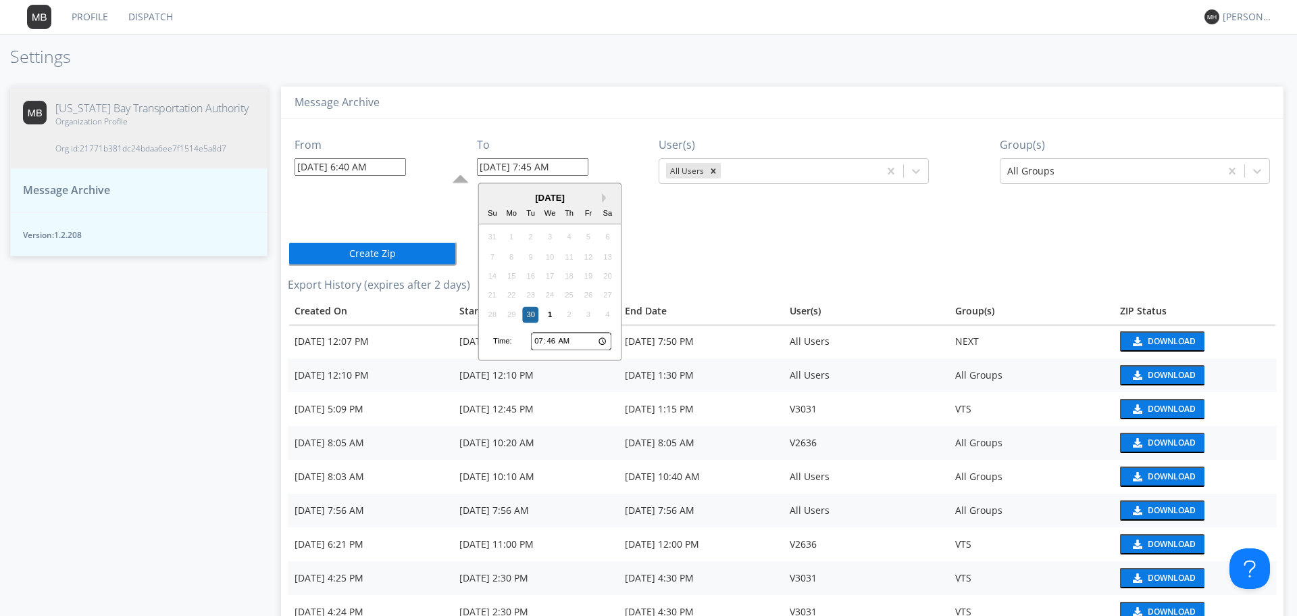
type input "[DATE] 7:46 AM"
type input "07:47"
type input "[DATE] 7:47 AM"
type input "07:48"
type input "[DATE] 7:48 AM"
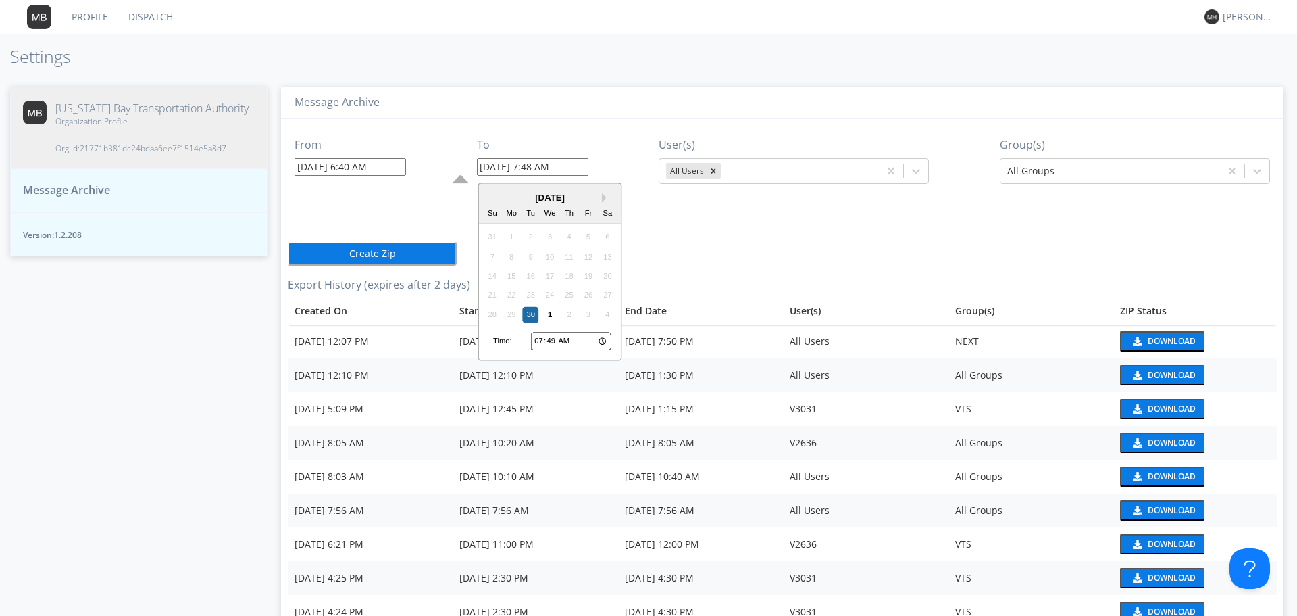
type input "07:50"
type input "[DATE] 7:50 AM"
type input "07:51"
type input "[DATE] 7:51 AM"
type input "07:52"
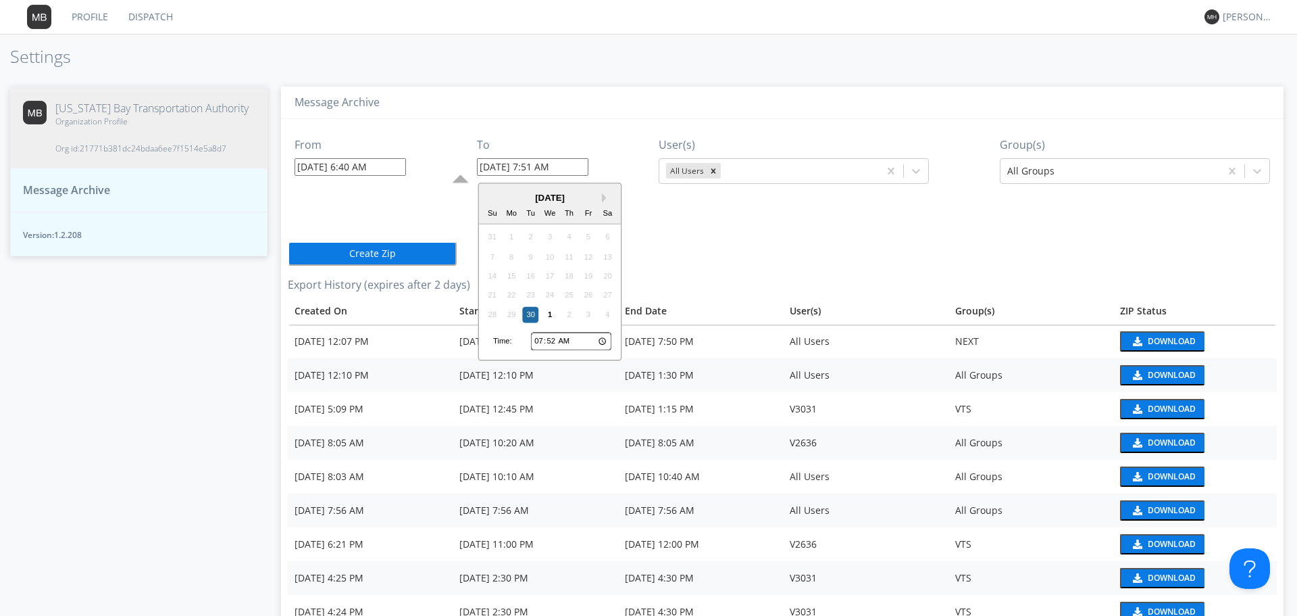
type input "[DATE] 7:52 AM"
type input "07:51"
type input "[DATE] 7:51 AM"
type input "07:50"
type input "[DATE] 7:50 AM"
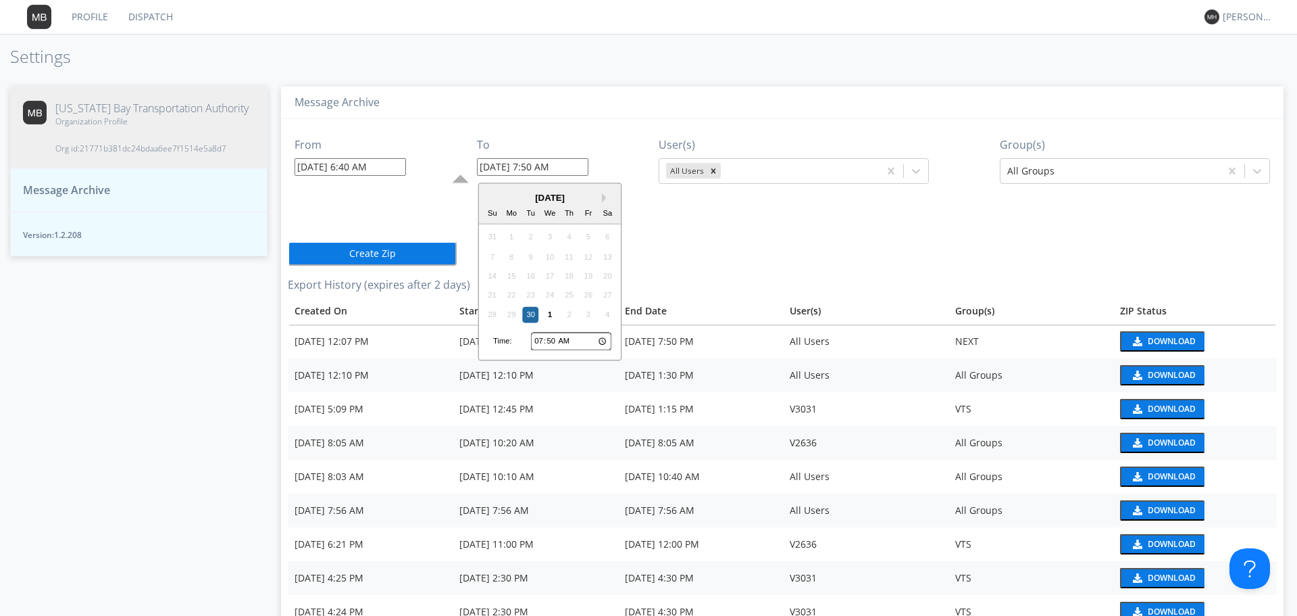
type input "07:51"
type input "[DATE] 7:51 AM"
type input "07:52"
type input "[DATE] 7:52 AM"
type input "07:53"
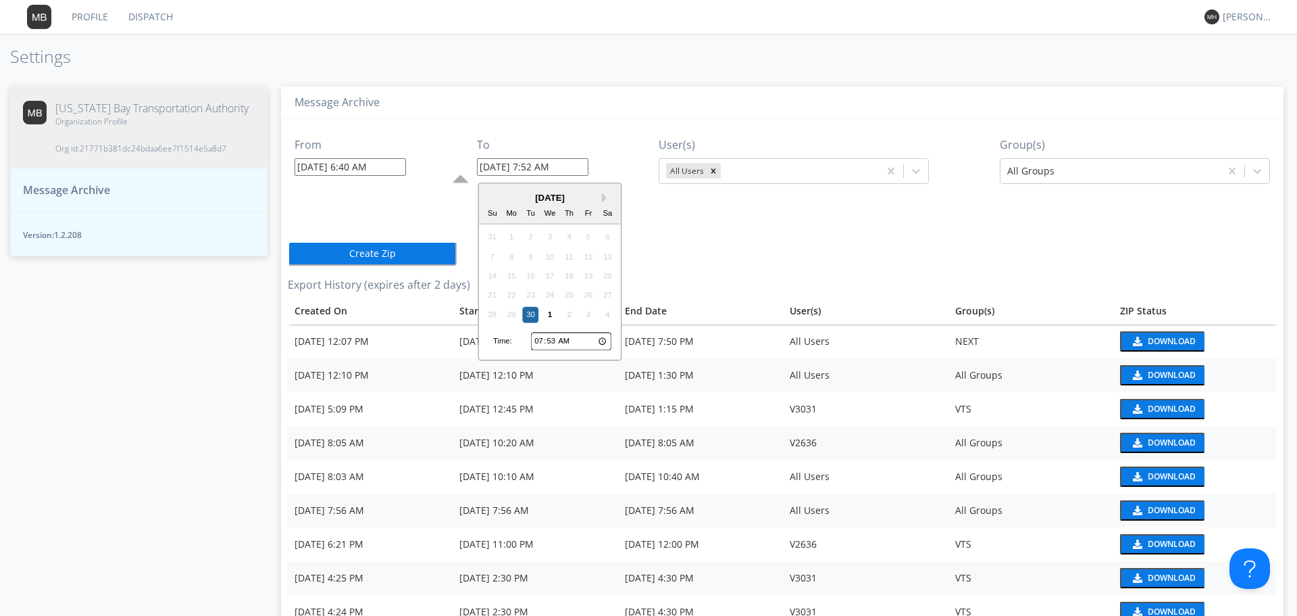
type input "[DATE] 7:53 AM"
type input "07:54"
type input "[DATE] 7:54 AM"
type input "07:55"
type input "[DATE] 7:55 AM"
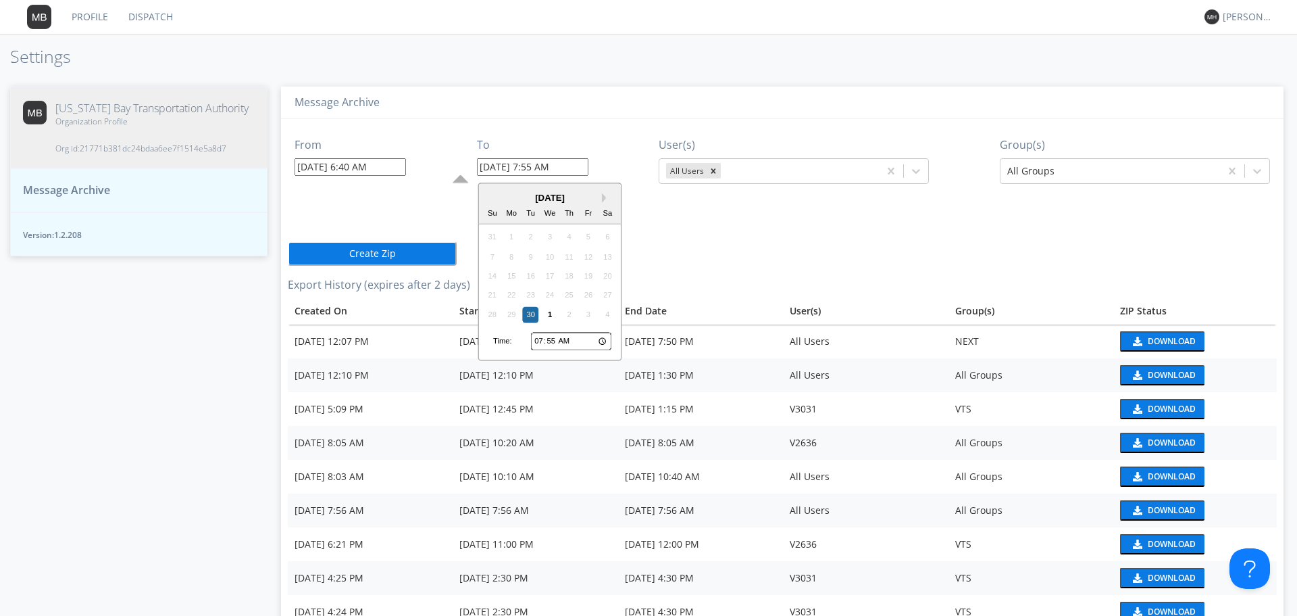
type input "07:56"
type input "[DATE] 7:56 AM"
type input "07:57"
type input "[DATE] 7:57 AM"
type input "07:58"
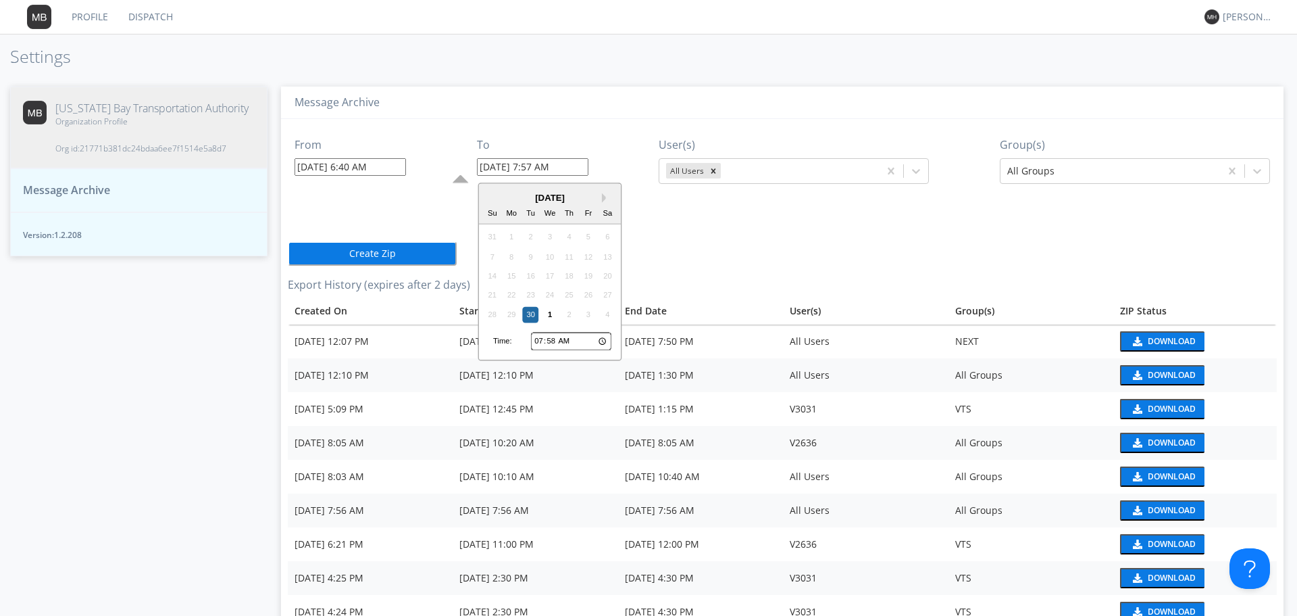
type input "[DATE] 7:58 AM"
type input "07:59"
type input "[DATE] 7:59 AM"
type input "07:00"
type input "[DATE] 7:00 AM"
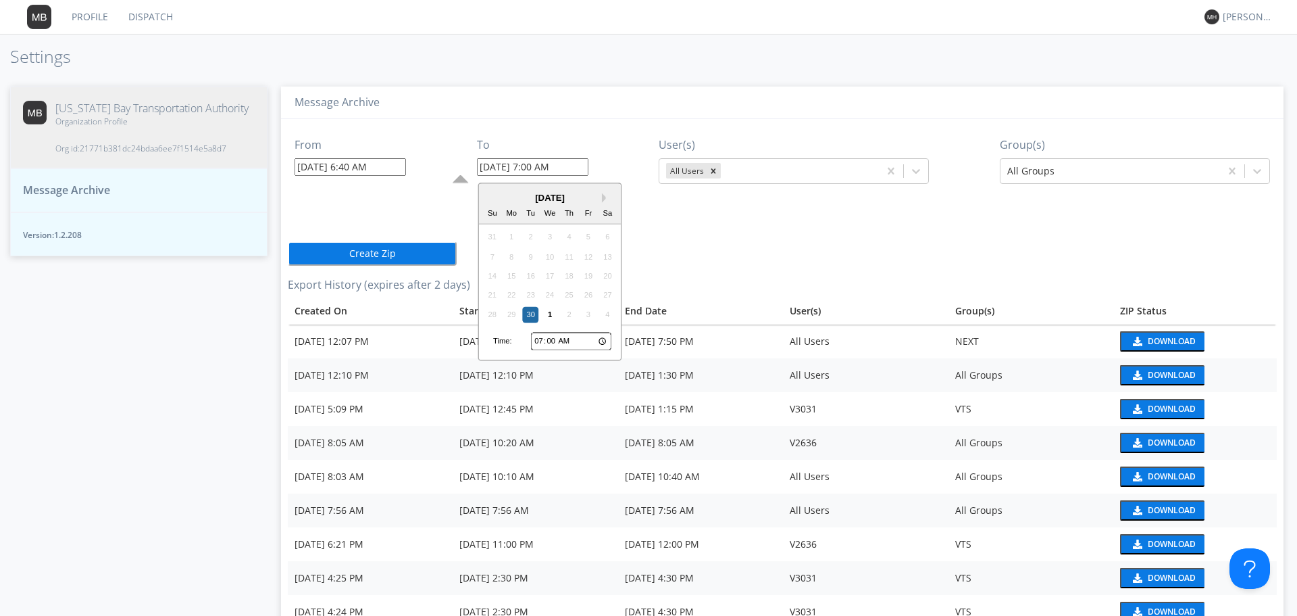
type input "08:00"
type input "[DATE] 8:00 AM"
click at [770, 247] on div "From [DATE] 6:40 AM To [DATE] 8:00 AM Next Month [DATE] Su Mo Tu We Th Fr Sa 31…" at bounding box center [782, 441] width 989 height 645
click at [418, 256] on button "Create Zip" at bounding box center [372, 253] width 169 height 24
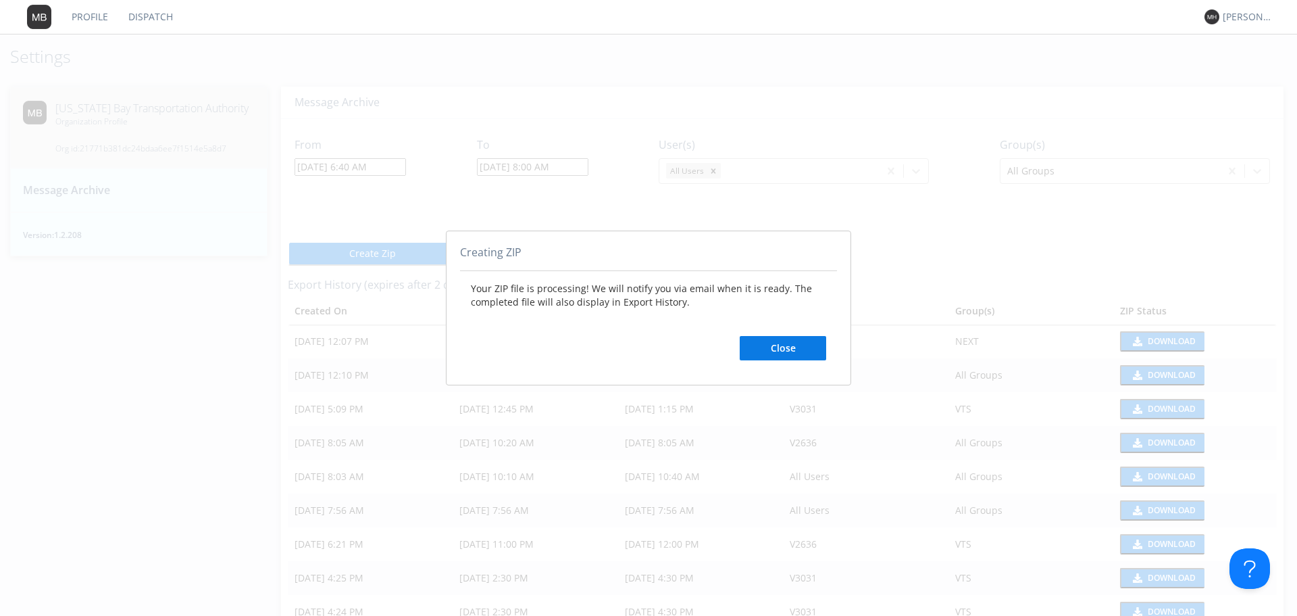
click at [805, 345] on button "Close" at bounding box center [783, 348] width 86 height 24
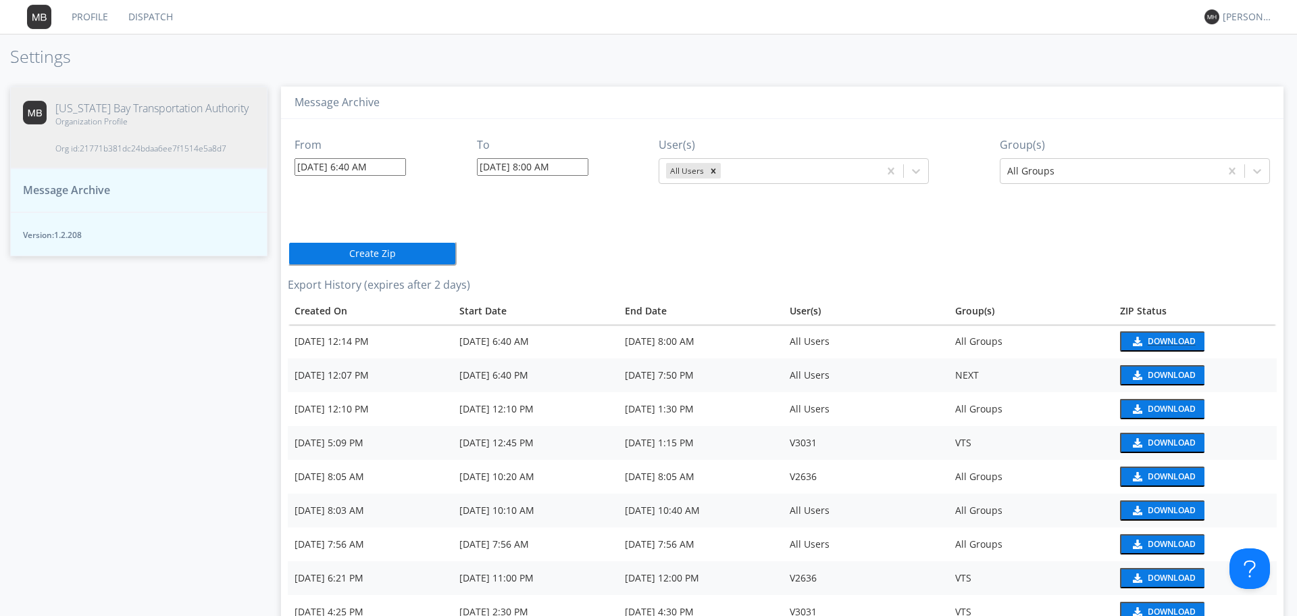
click at [1136, 345] on img at bounding box center [1136, 341] width 11 height 9
